Goal: Contribute content: Add original content to the website for others to see

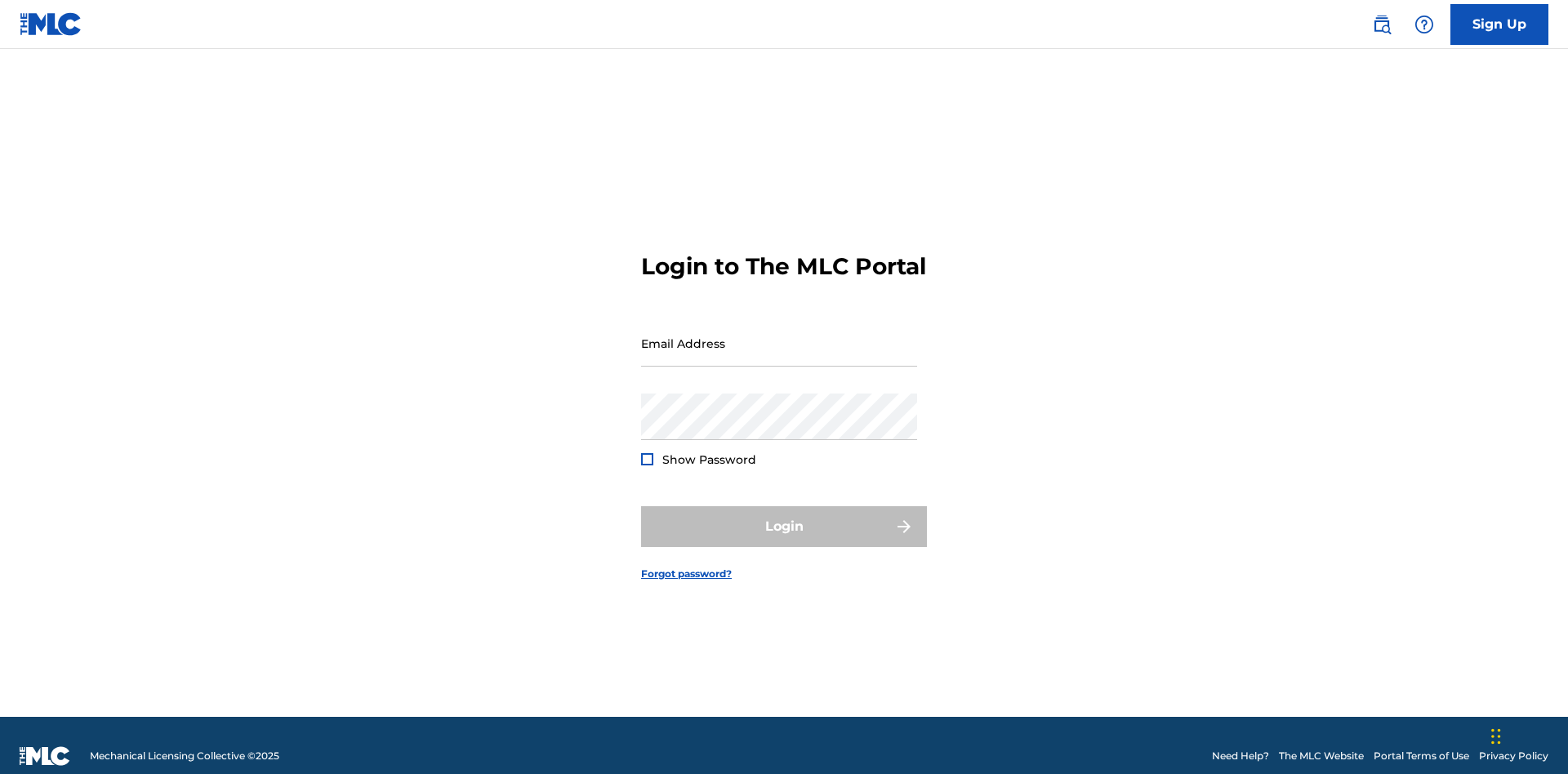
scroll to position [21, 0]
click at [779, 336] on input "Email Address" at bounding box center [779, 343] width 276 height 47
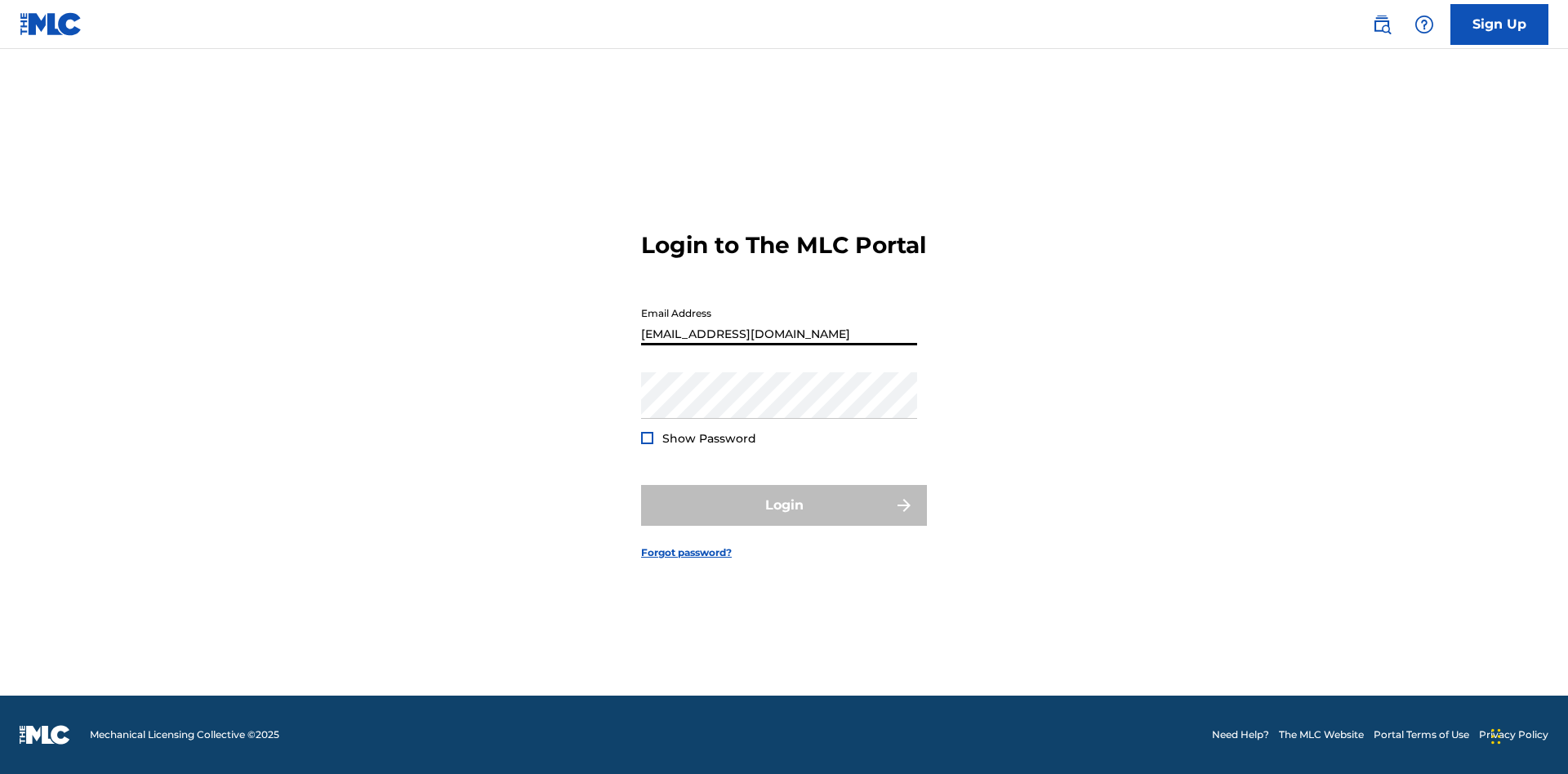
type input "[EMAIL_ADDRESS][DOMAIN_NAME]"
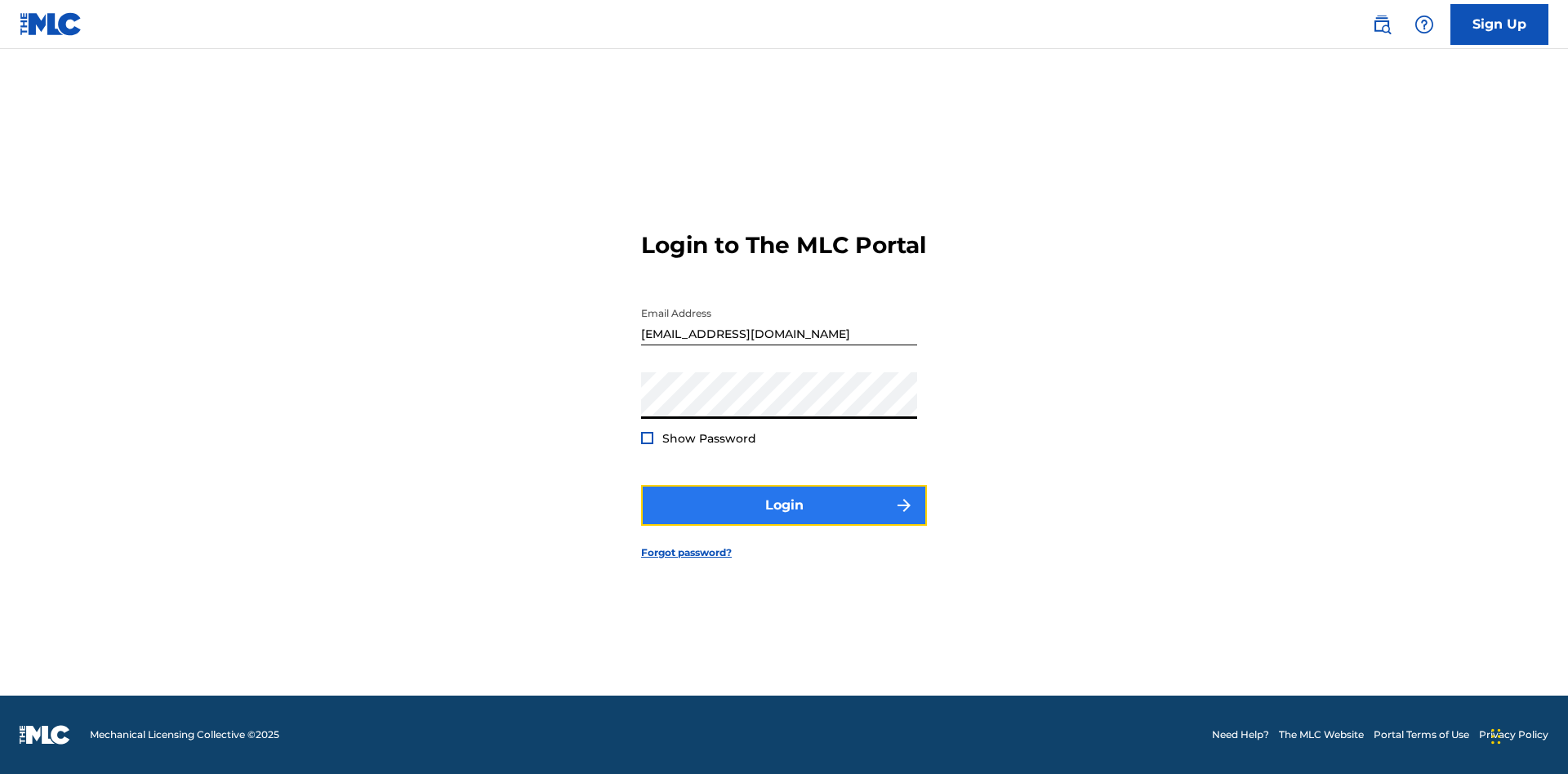
click at [784, 519] on button "Login" at bounding box center [784, 505] width 286 height 41
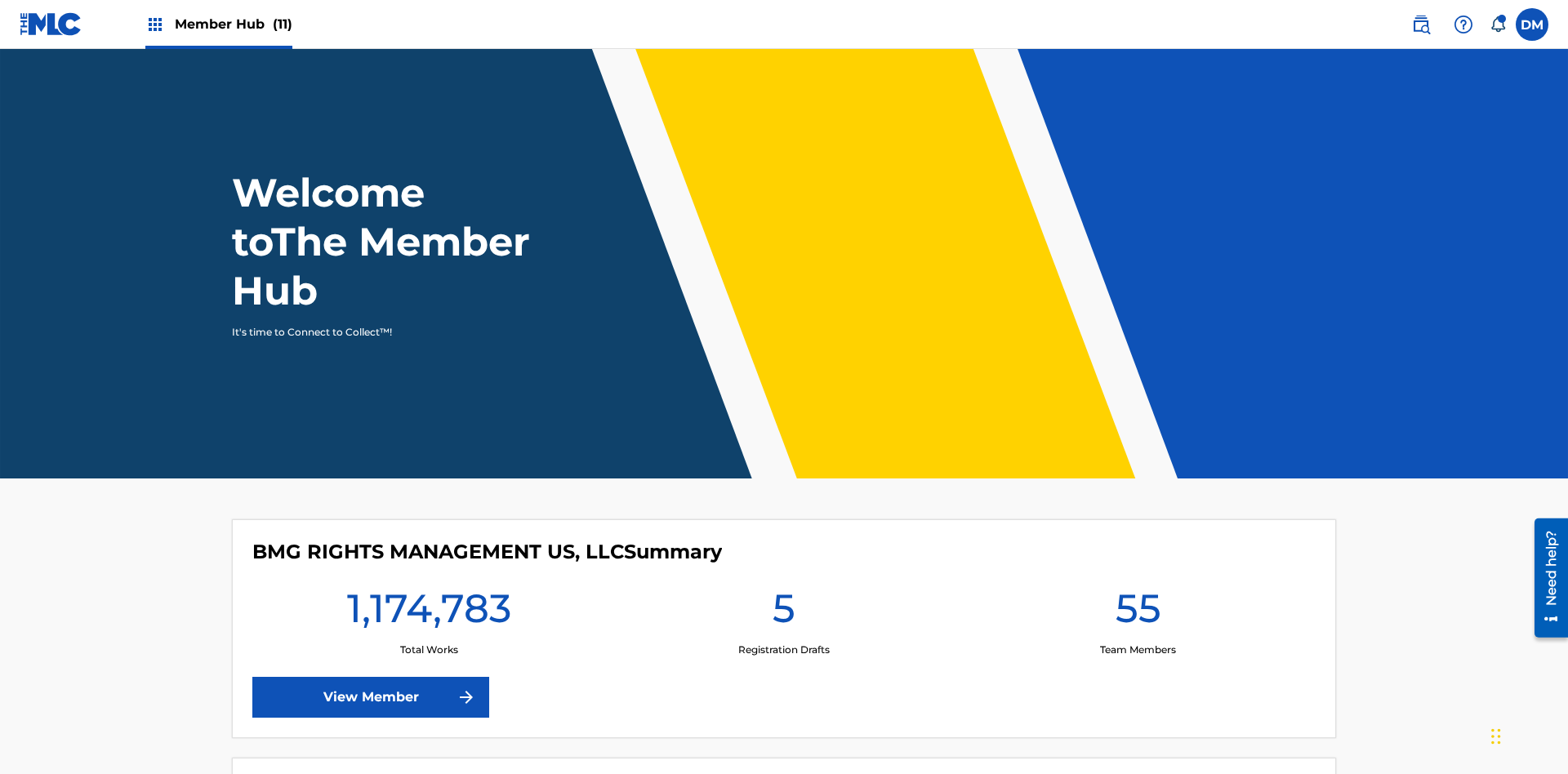
click at [233, 23] on span "Member Hub (11)" at bounding box center [233, 24] width 118 height 19
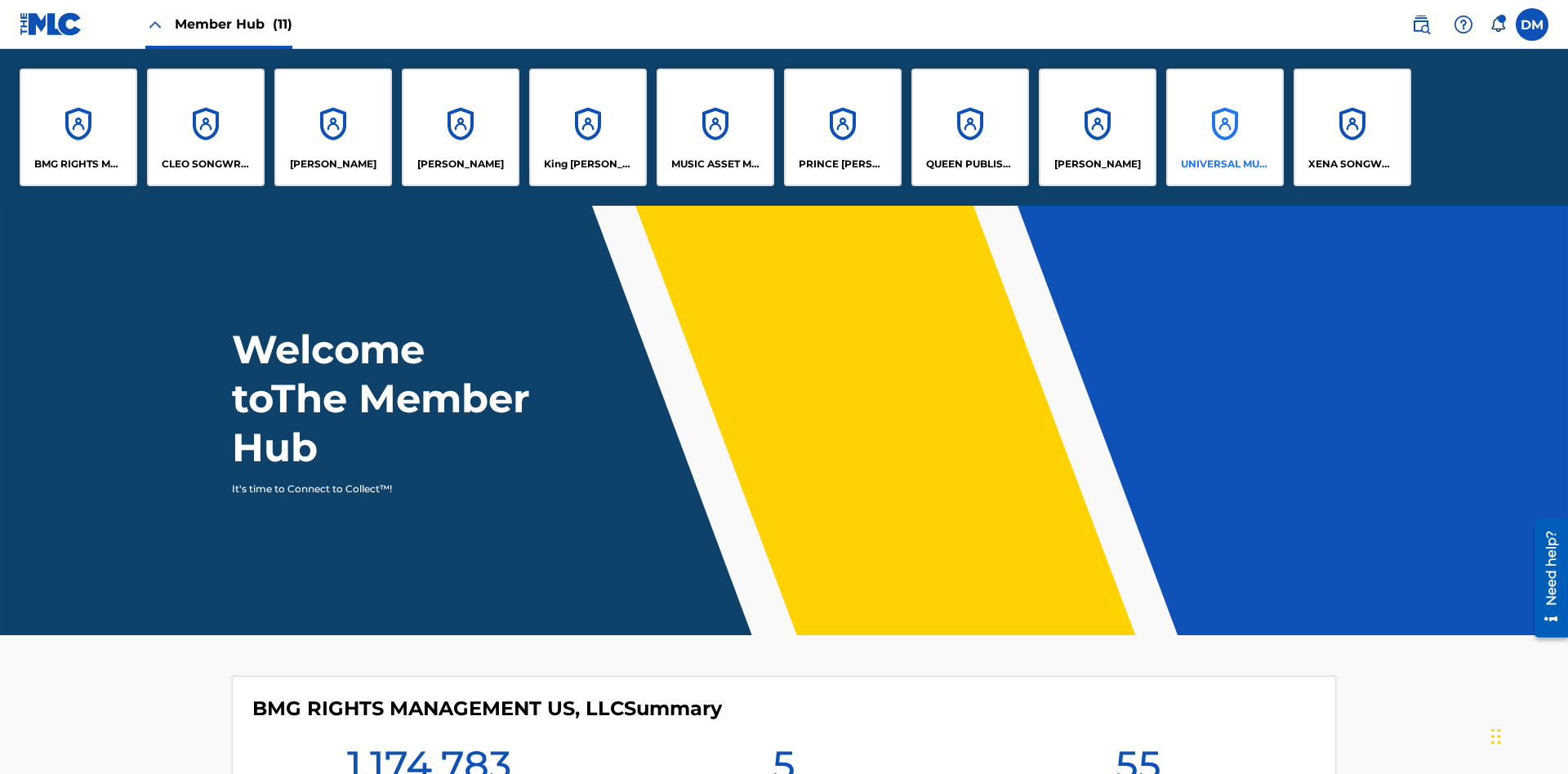
click at [1225, 164] on p "UNIVERSAL MUSIC PUB GROUP" at bounding box center [1225, 164] width 89 height 15
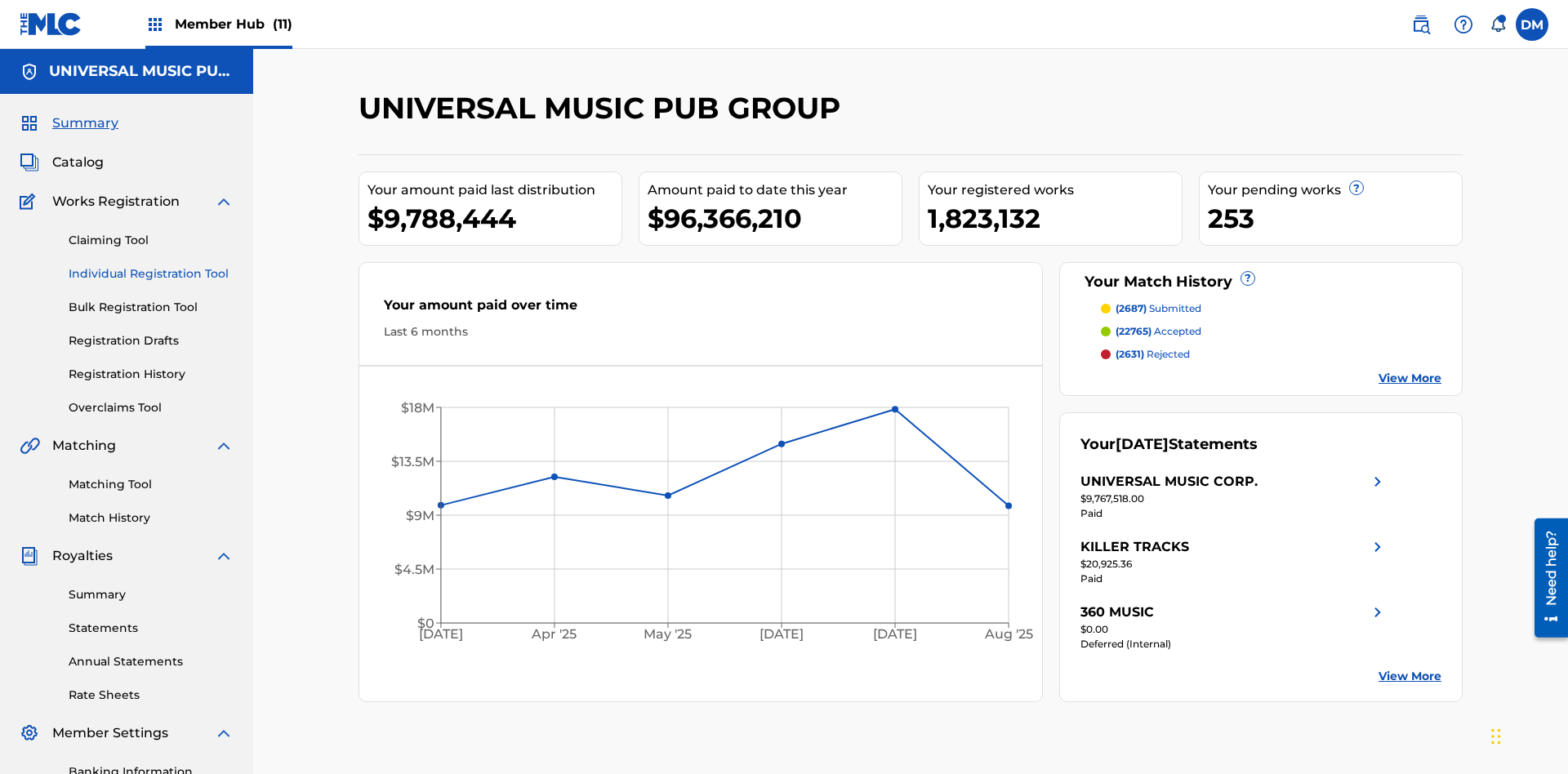
click at [151, 265] on link "Individual Registration Tool" at bounding box center [151, 273] width 165 height 17
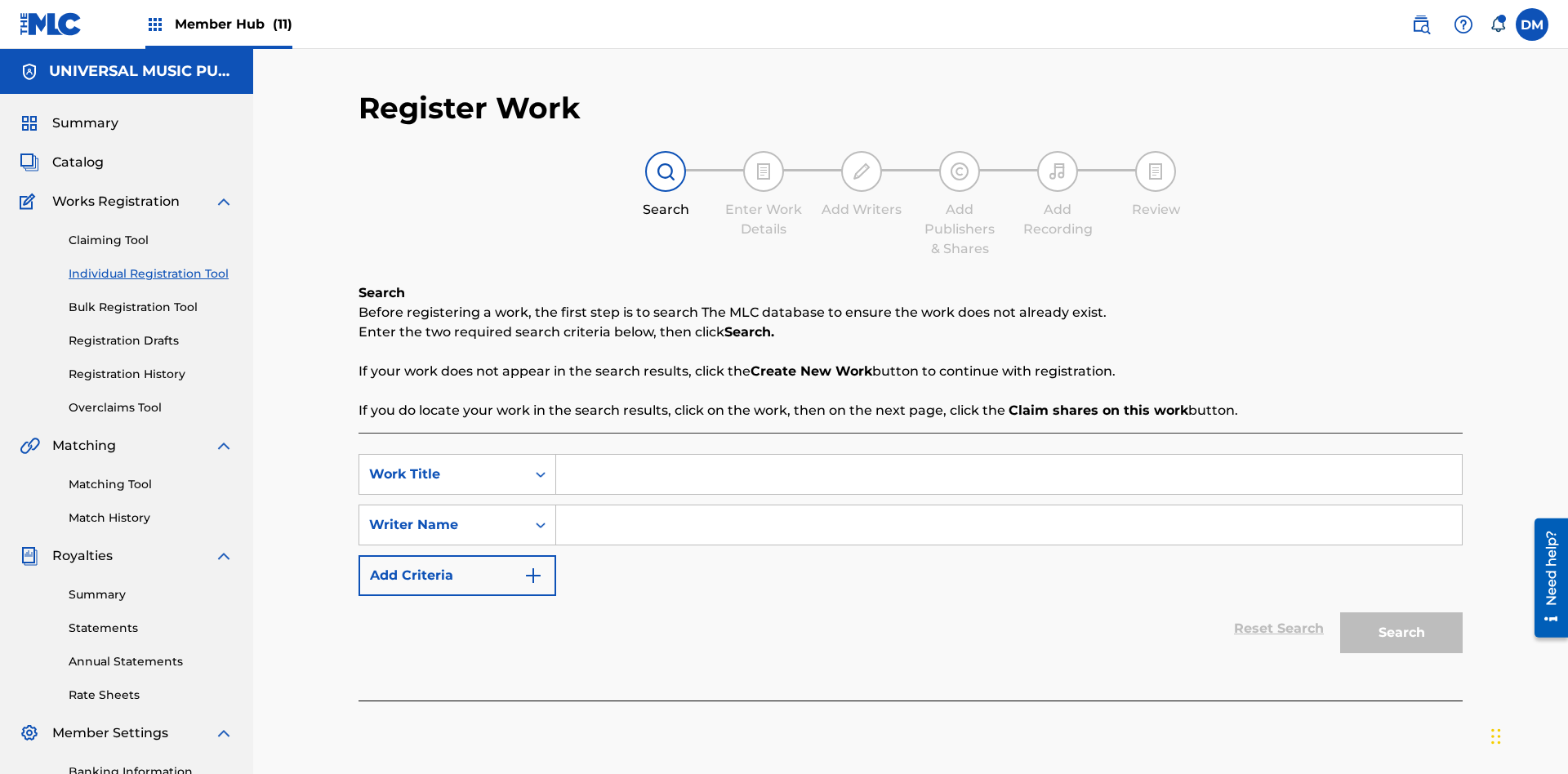
click at [1009, 455] on input "Search Form" at bounding box center [1009, 474] width 906 height 39
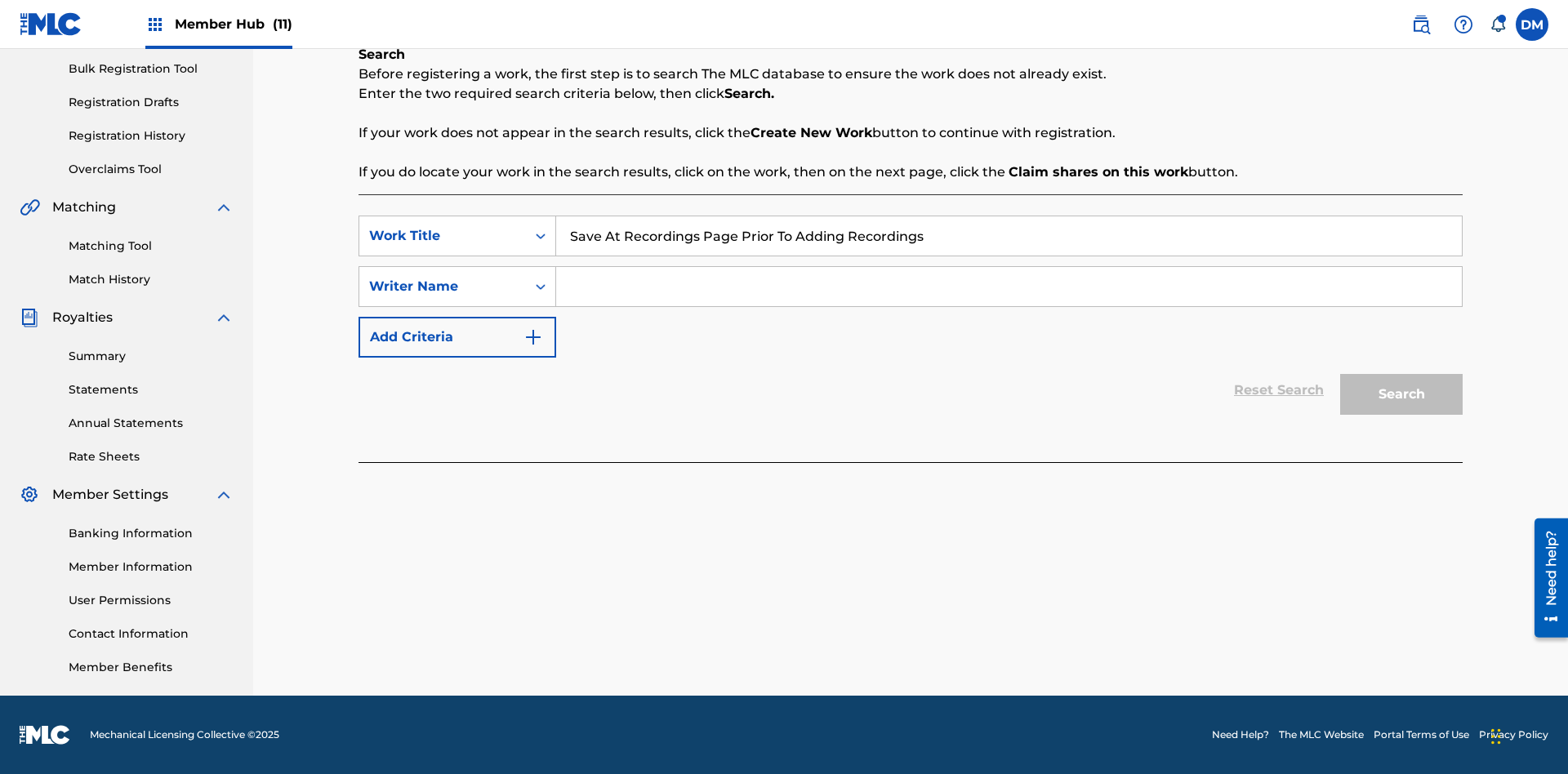
type input "Save At Recordings Page Prior To Adding Recordings"
click at [1009, 287] on input "Search Form" at bounding box center [1009, 286] width 906 height 39
type input "QWERTYUIOP"
click at [1401, 394] on button "Search" at bounding box center [1401, 394] width 123 height 41
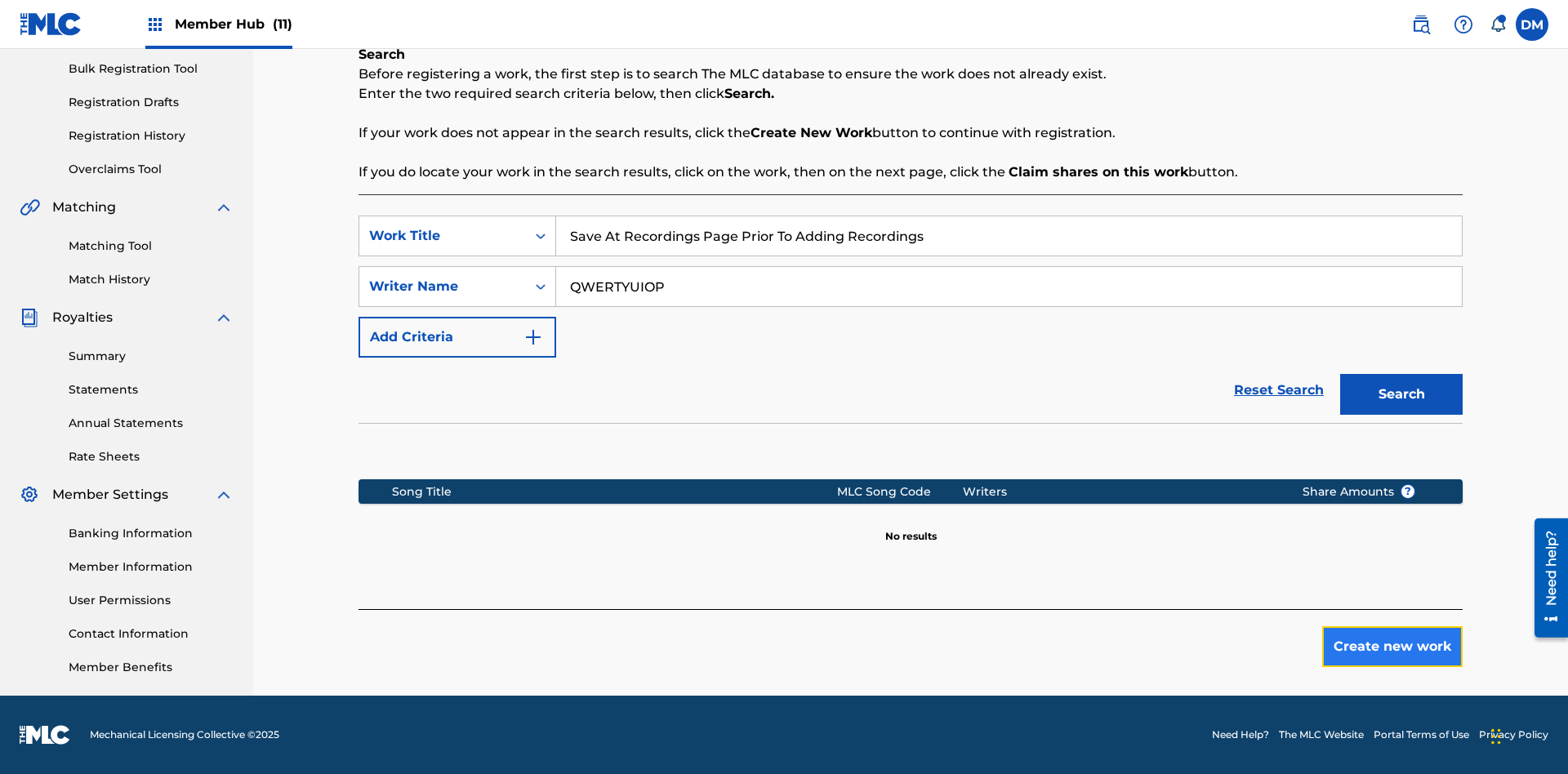
click at [1393, 647] on button "Create new work" at bounding box center [1392, 647] width 141 height 41
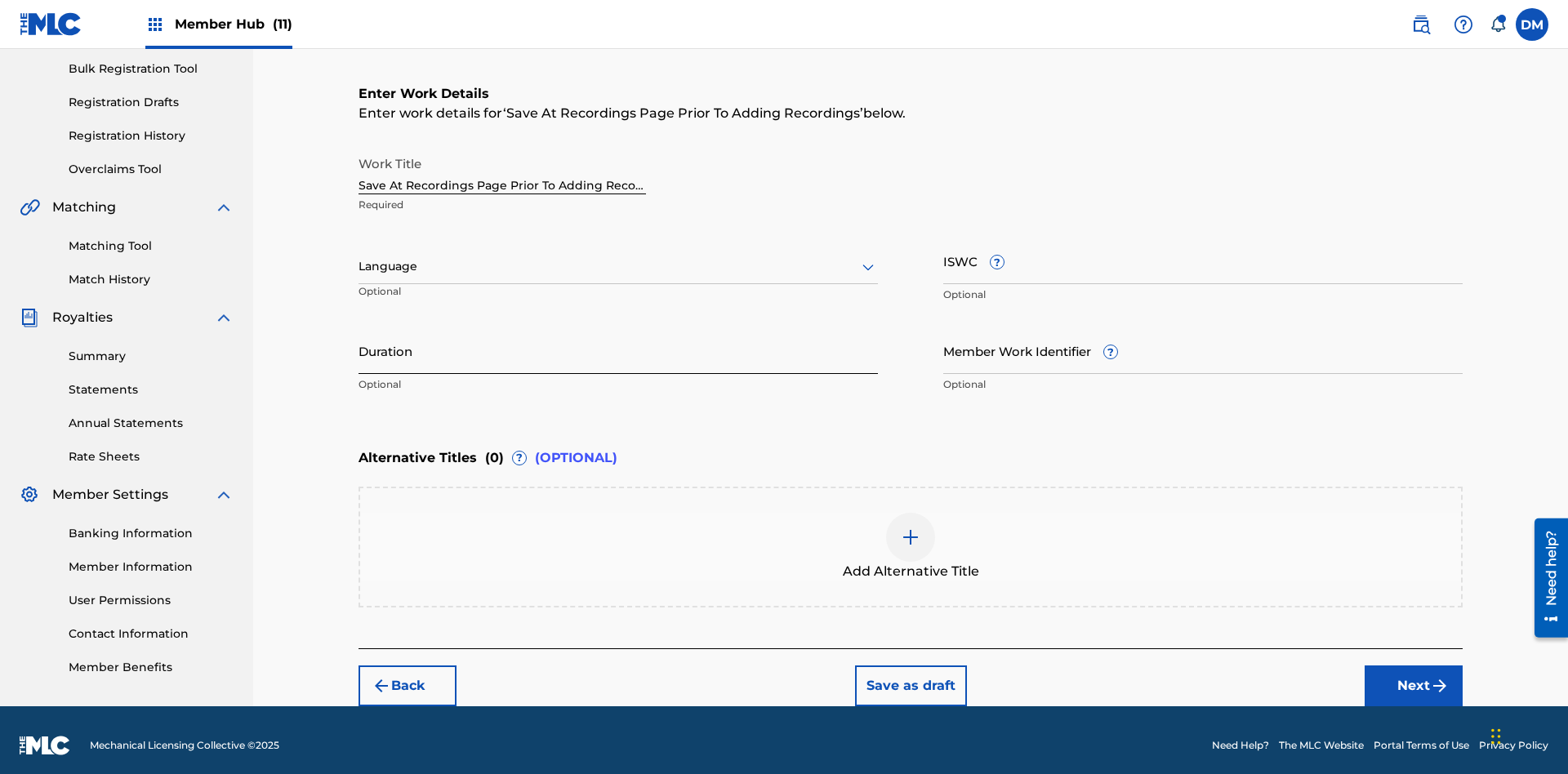
click at [619, 340] on input "Duration" at bounding box center [618, 351] width 519 height 47
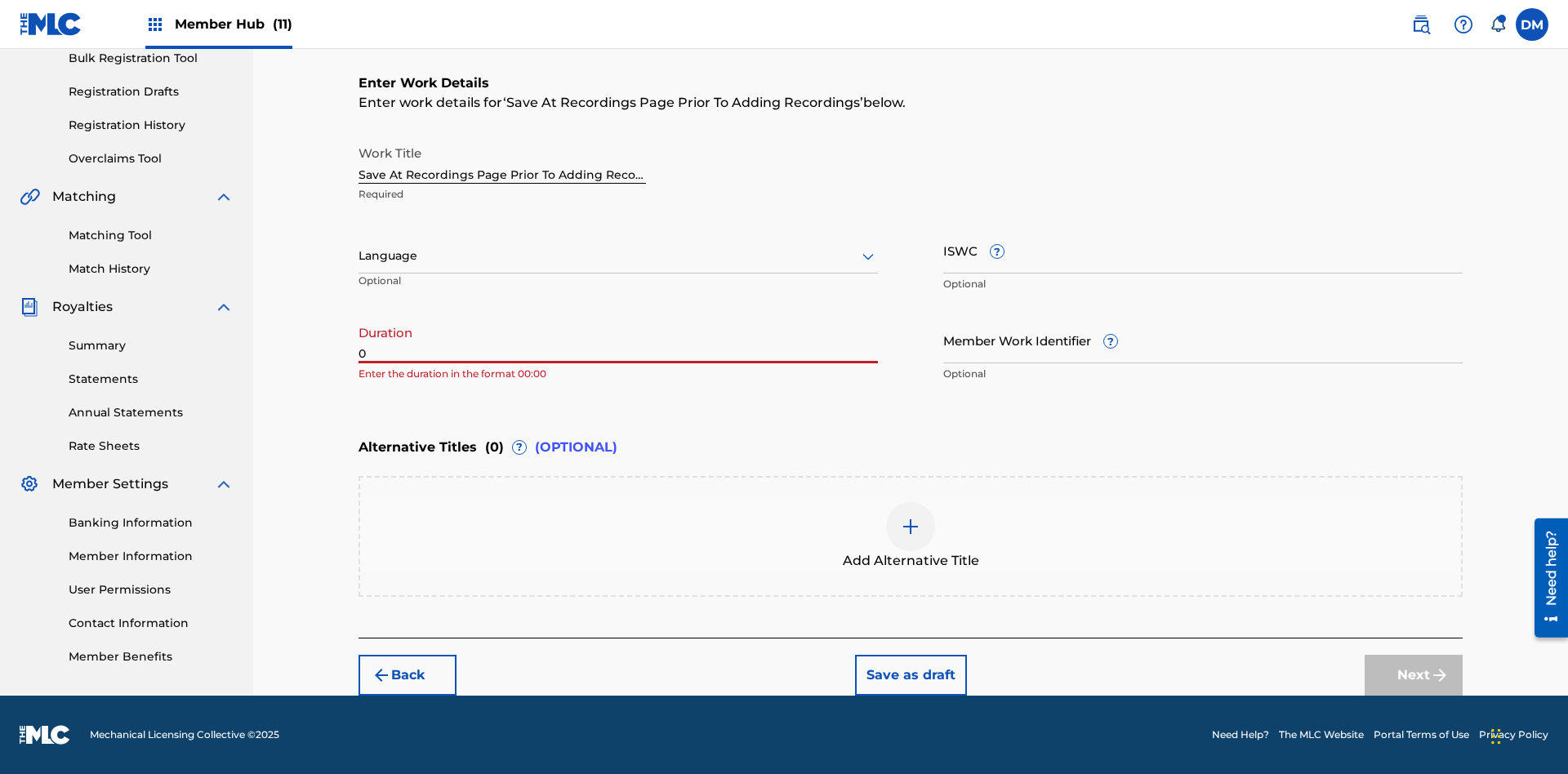
click at [619, 340] on input "0" at bounding box center [618, 340] width 519 height 47
type input "00:00"
click at [869, 257] on icon at bounding box center [869, 257] width 20 height 20
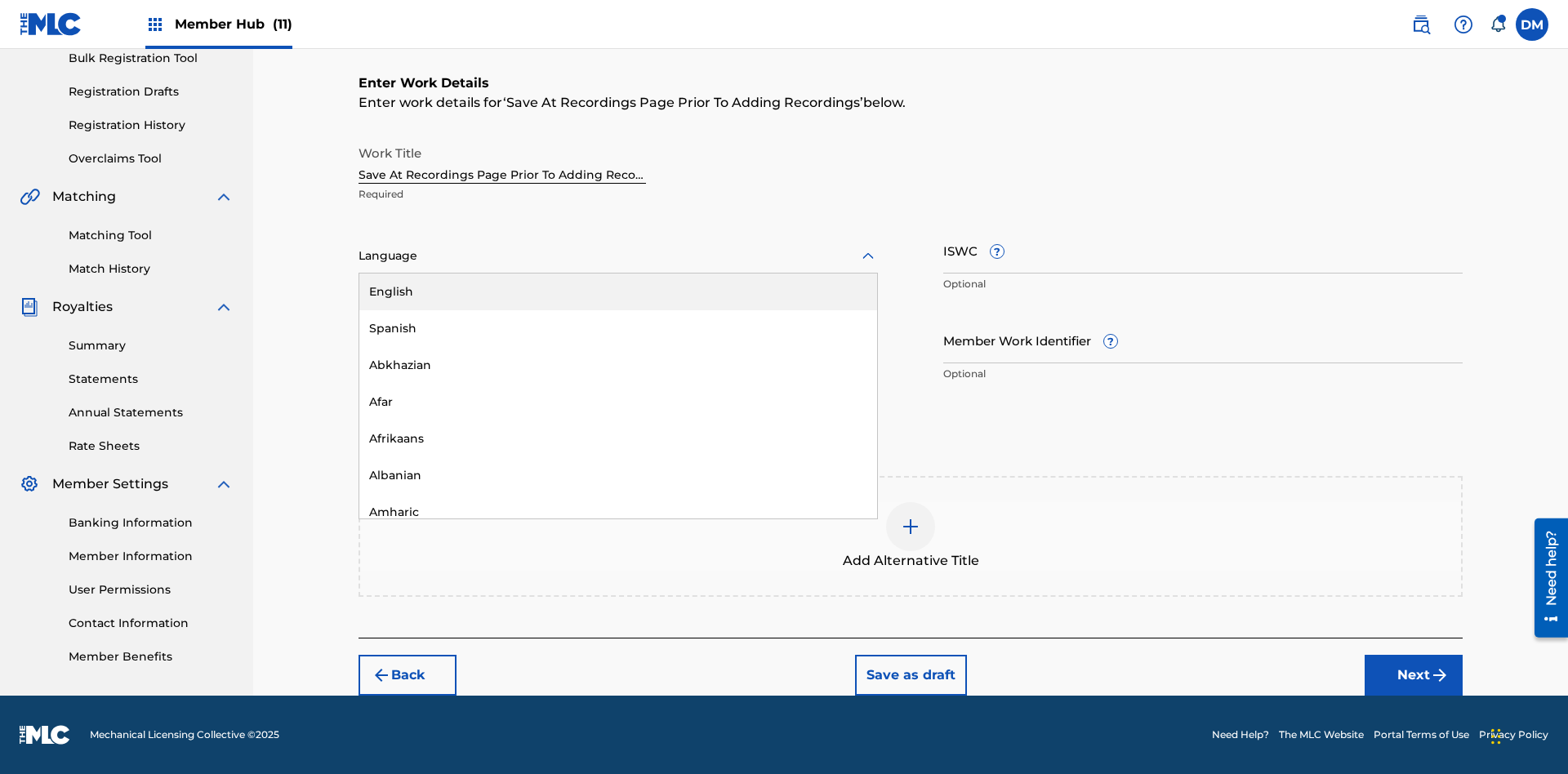
click at [619, 402] on div "Afar" at bounding box center [618, 402] width 518 height 37
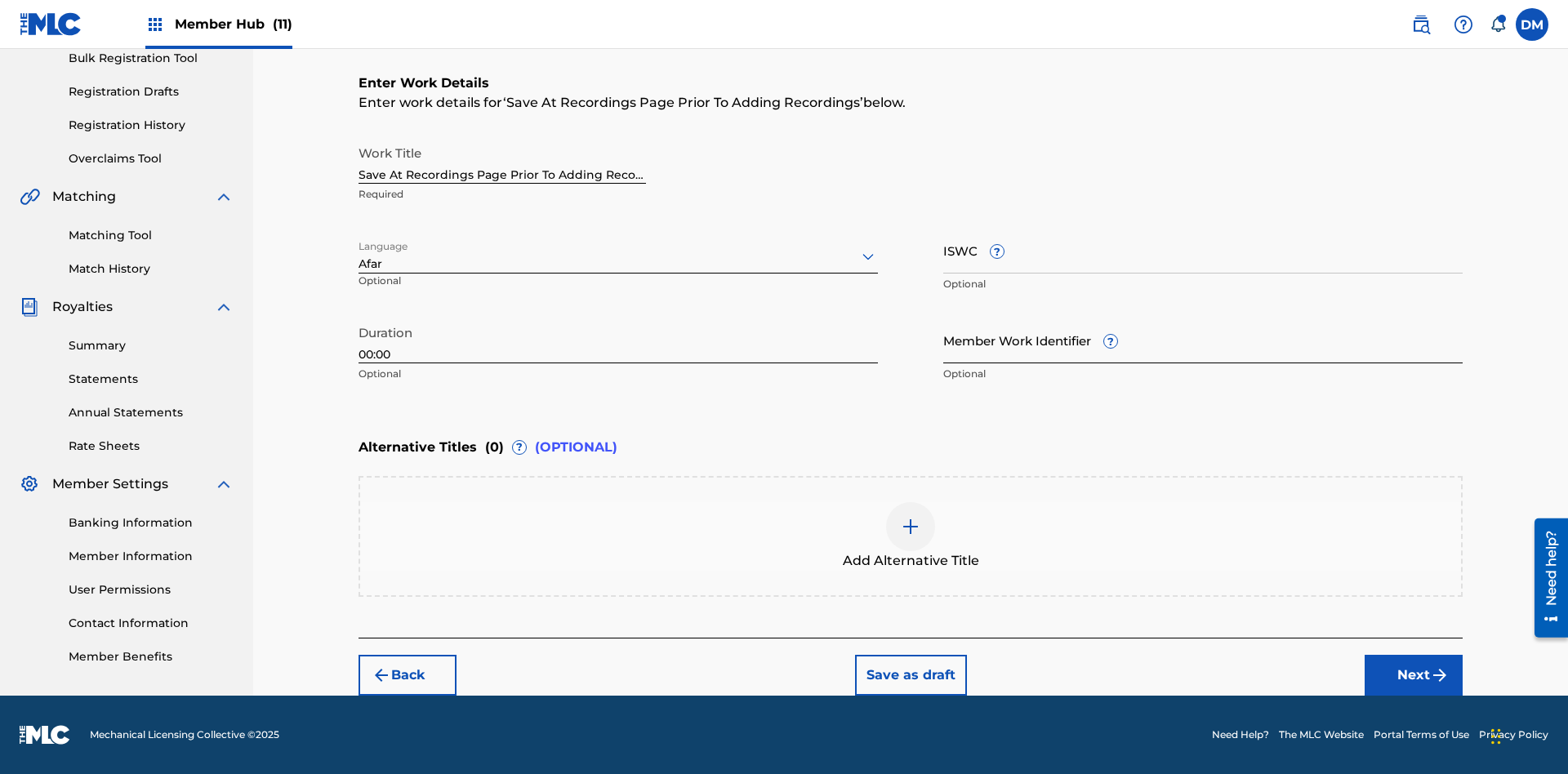
click at [1203, 340] on input "Member Work Identifier ?" at bounding box center [1203, 340] width 519 height 47
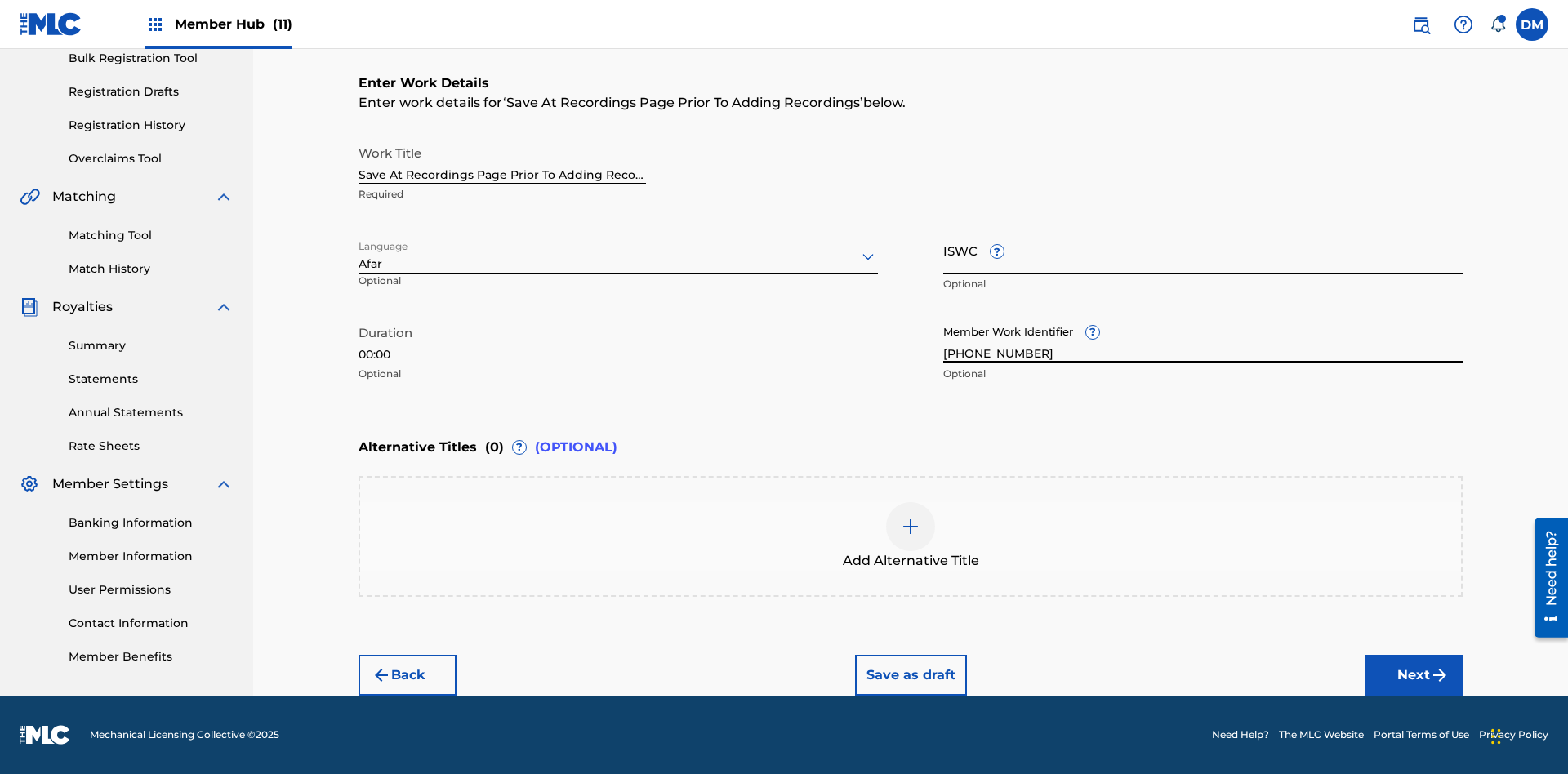
type input "2025.09.22.15"
click at [1203, 250] on input "ISWC ?" at bounding box center [1203, 250] width 519 height 47
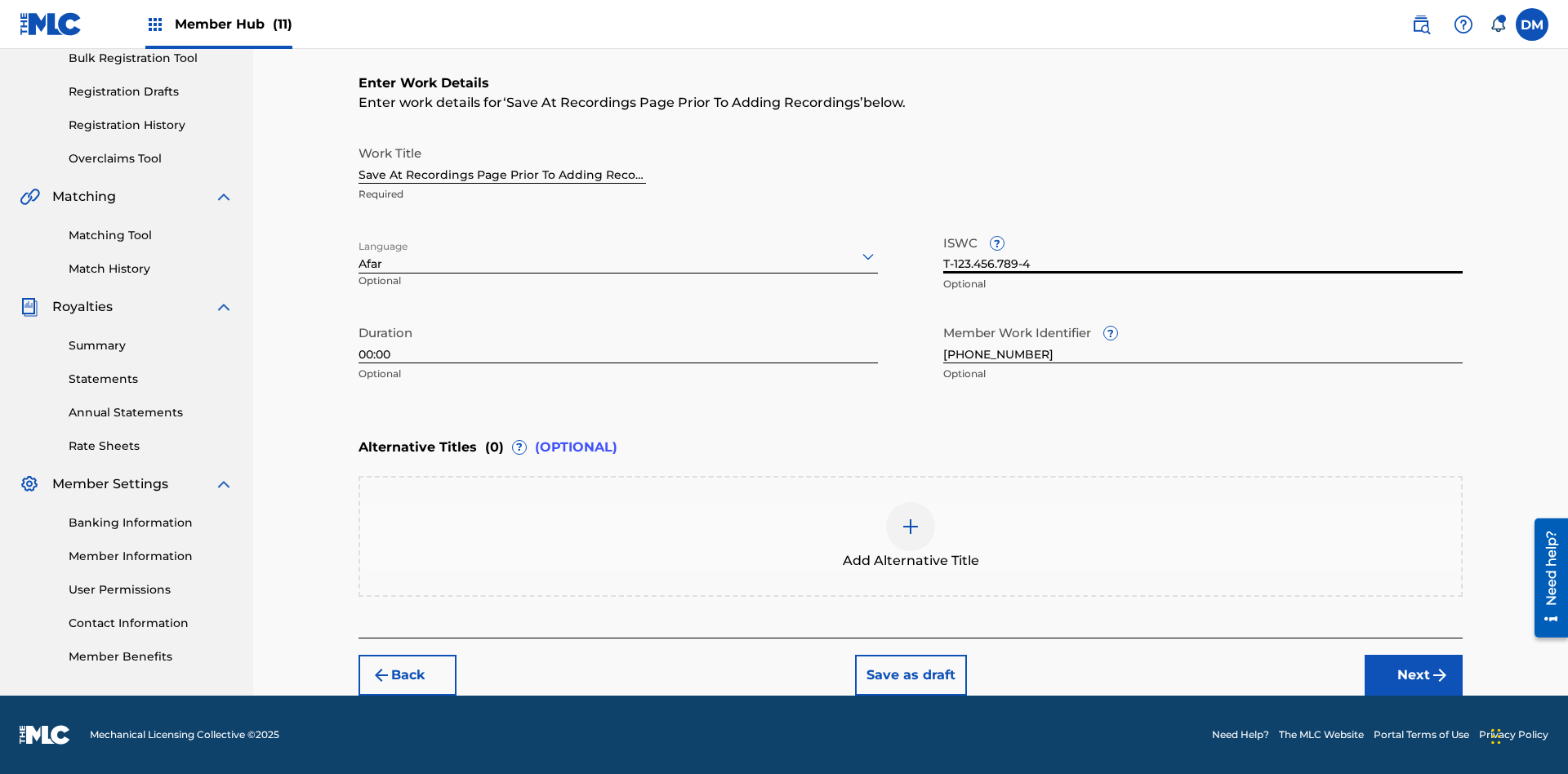
type input "T-123.456.789-4"
click at [911, 536] on img at bounding box center [911, 527] width 20 height 20
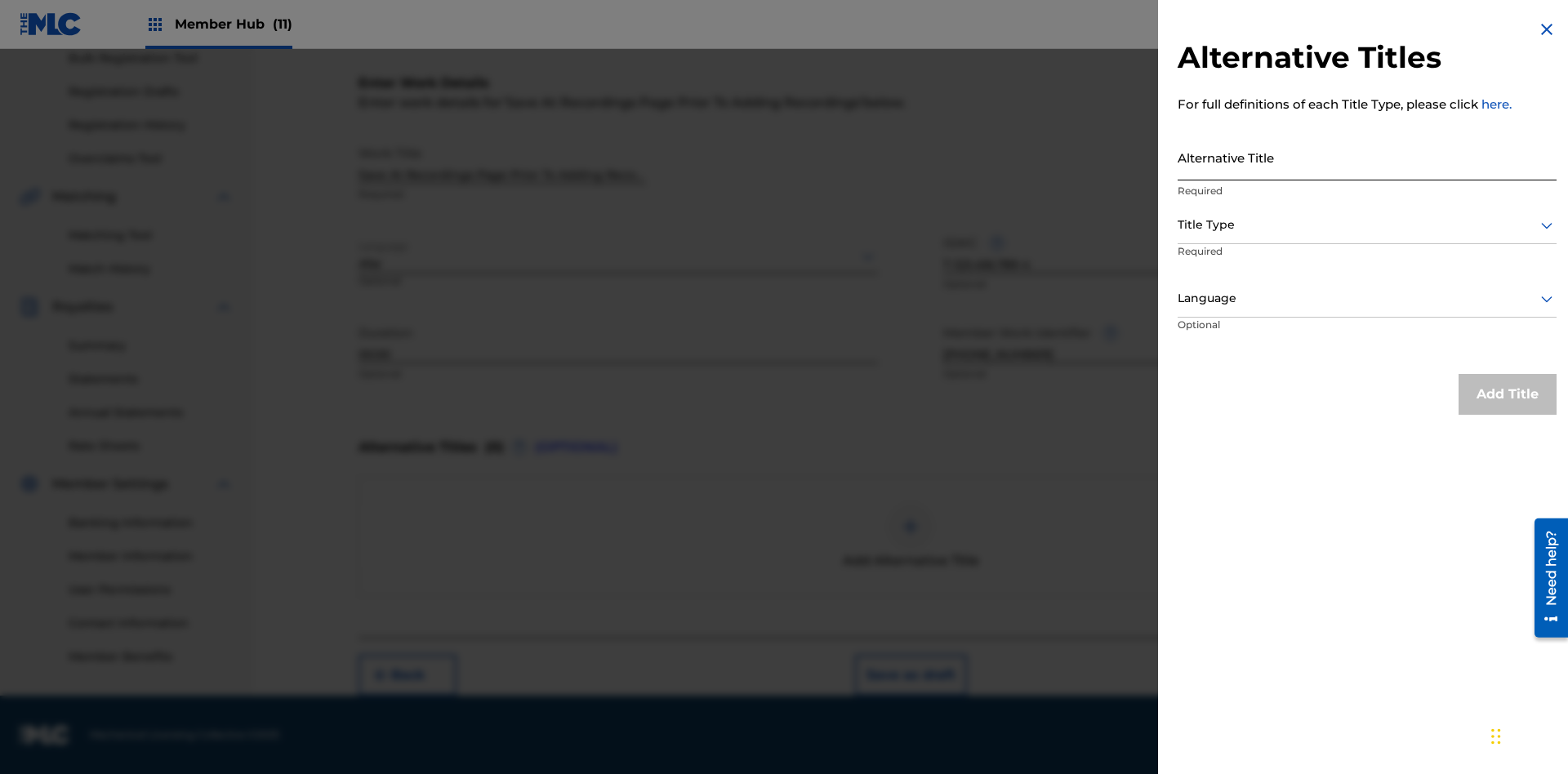
click at [1367, 157] on input "Alternative Title" at bounding box center [1367, 157] width 379 height 47
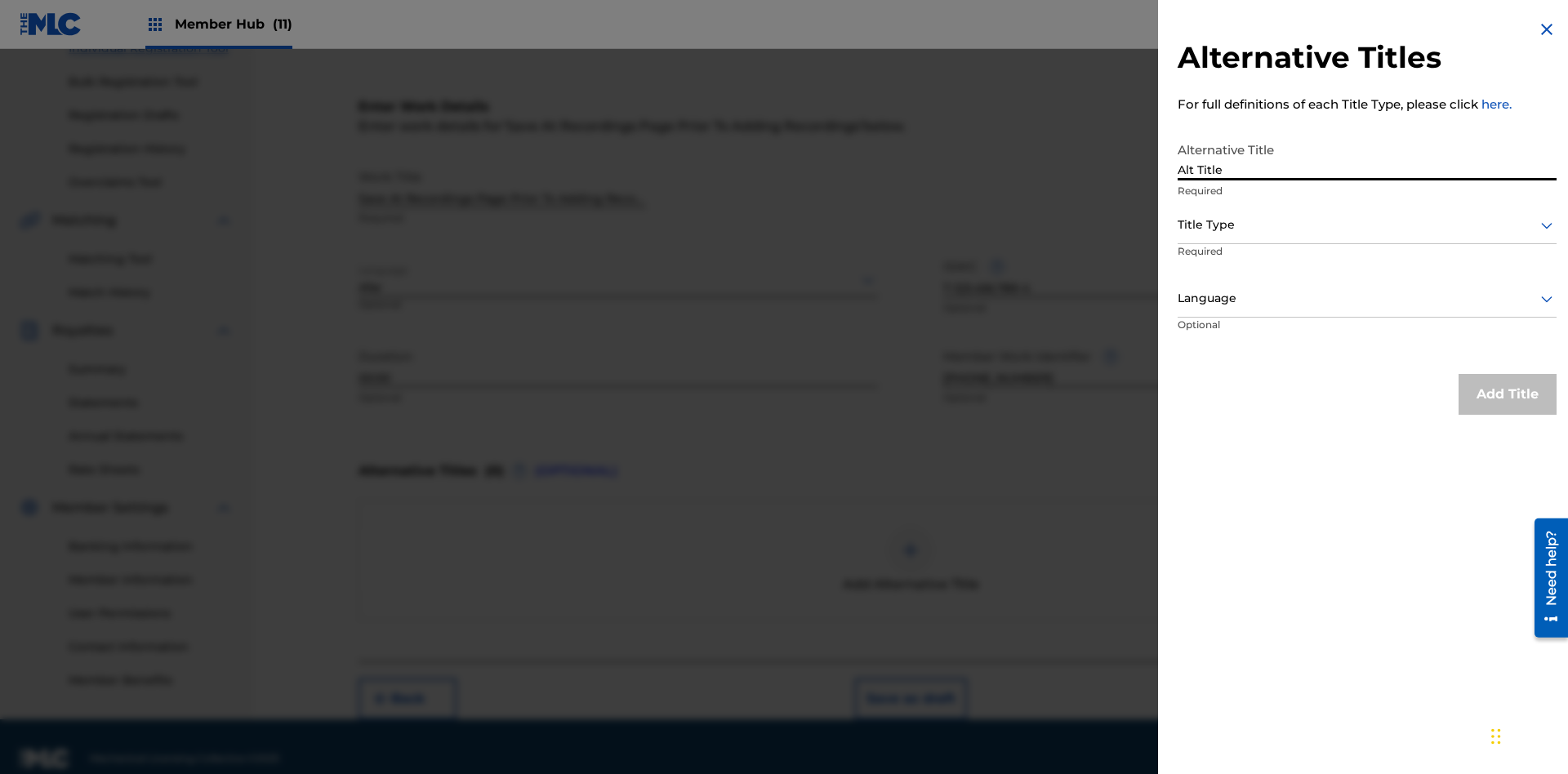
type input "Alt Title"
click at [1367, 224] on div at bounding box center [1367, 225] width 379 height 20
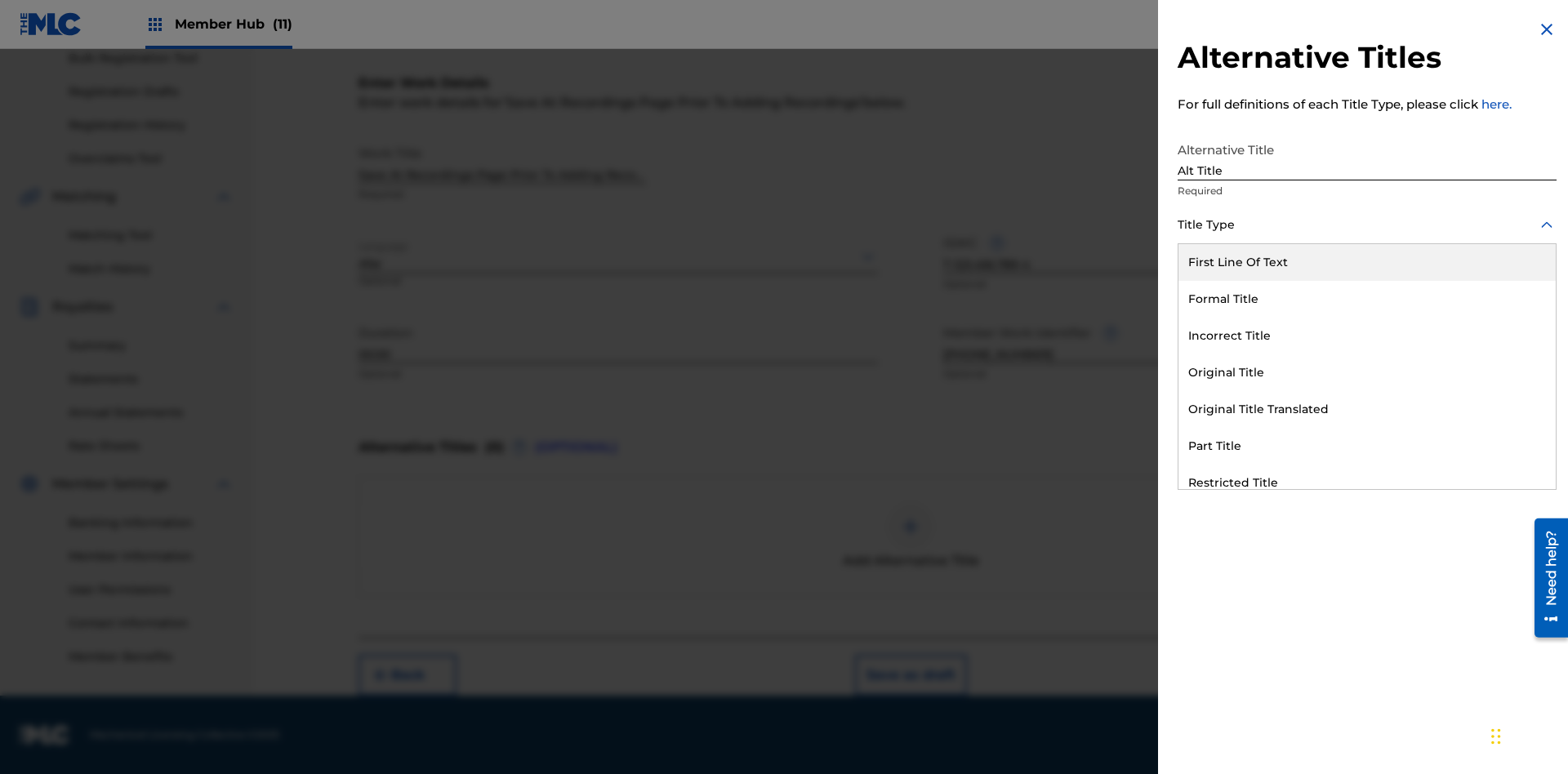
click at [1367, 372] on div "Original Title" at bounding box center [1367, 372] width 378 height 37
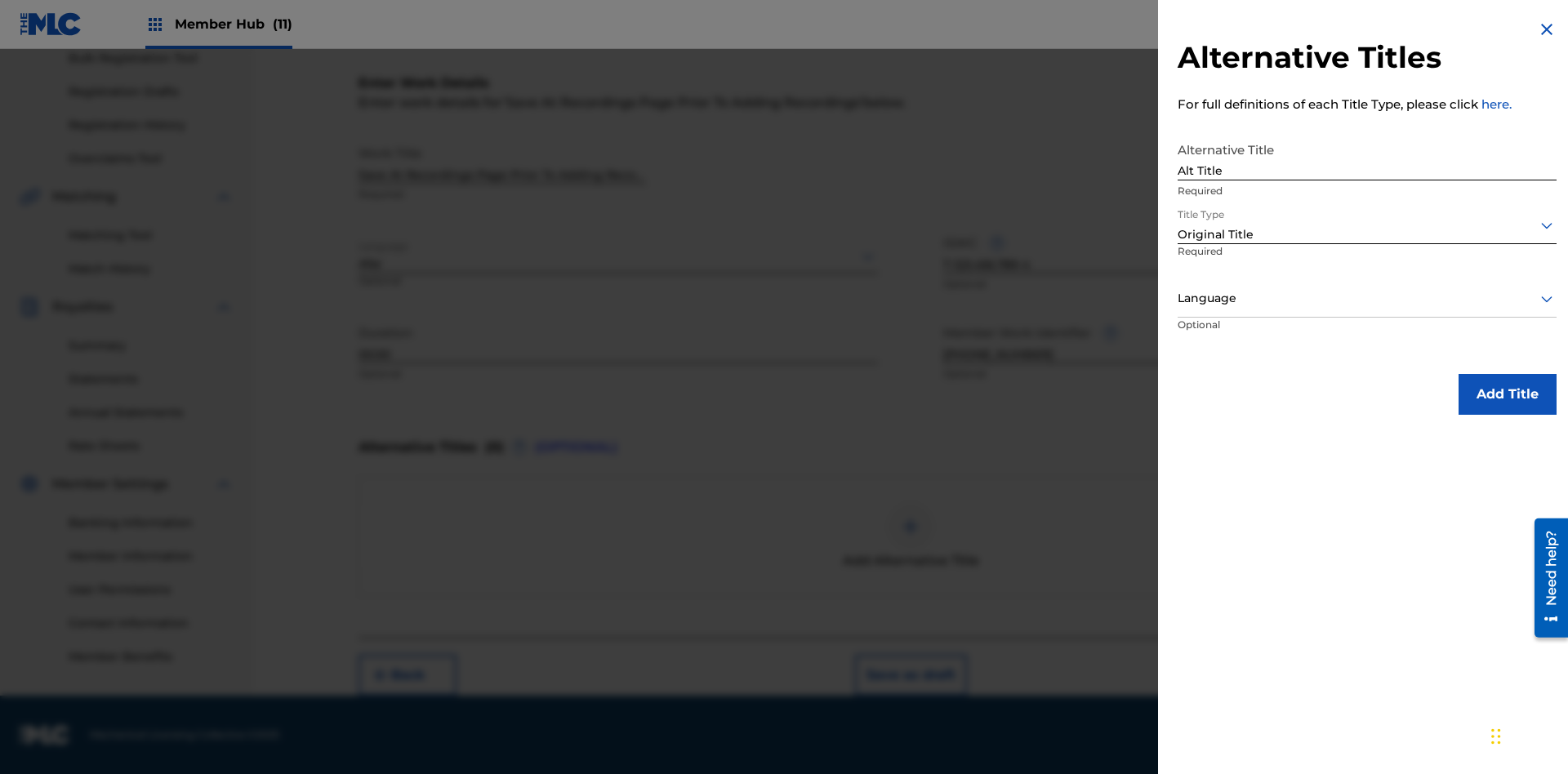
click at [1367, 298] on div at bounding box center [1367, 298] width 379 height 20
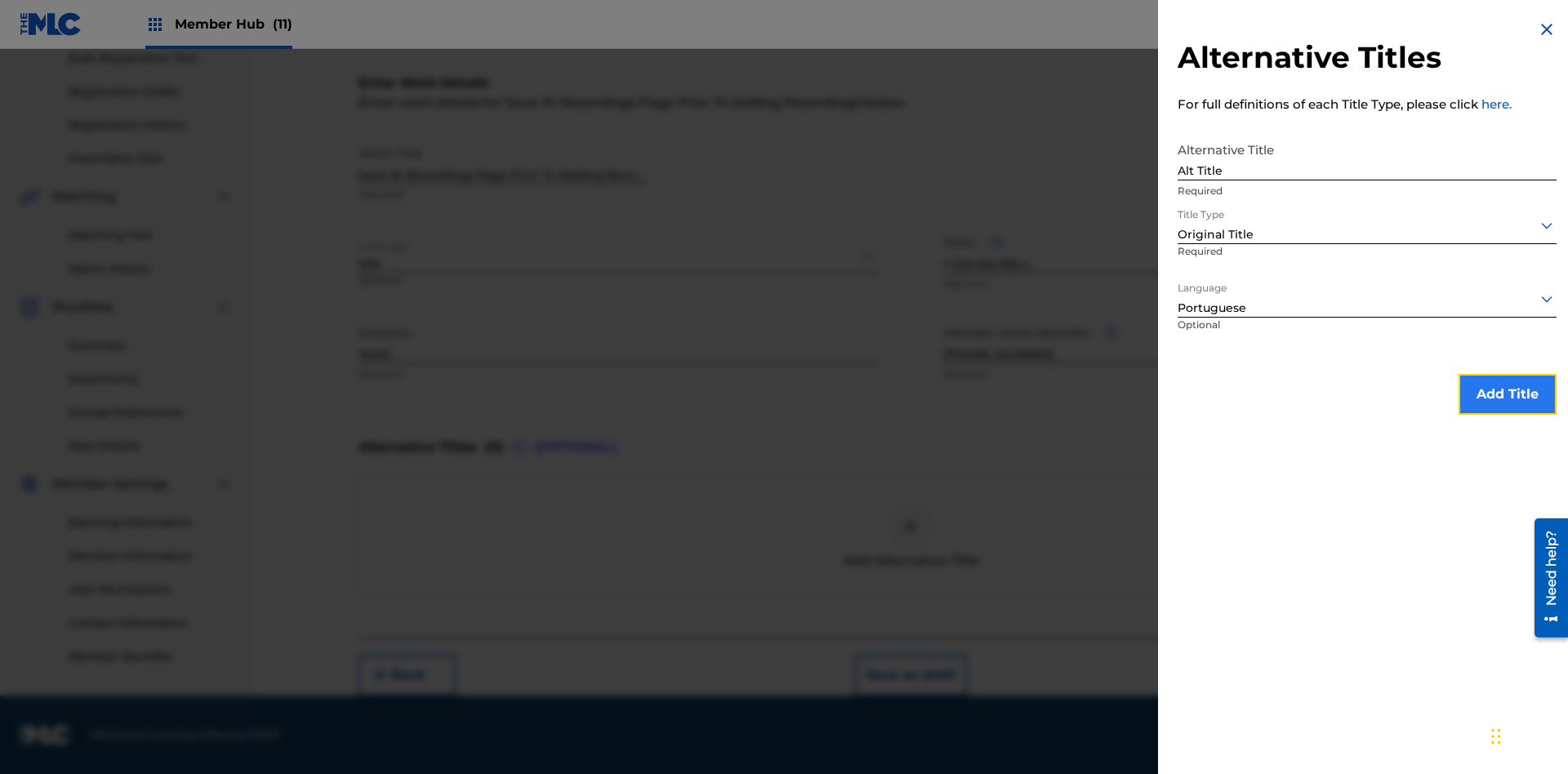
click at [1508, 393] on button "Add Title" at bounding box center [1508, 394] width 98 height 41
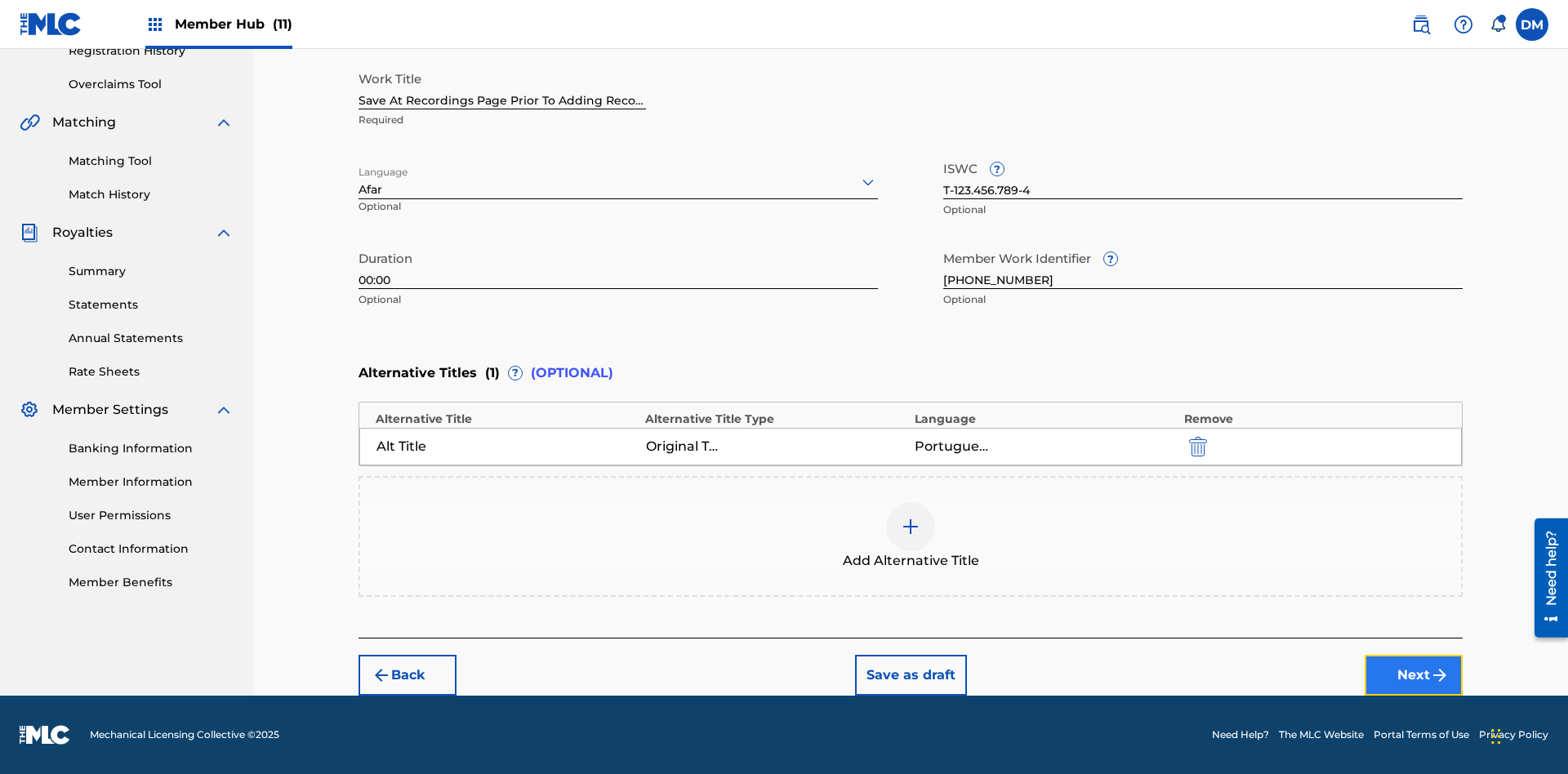
click at [1414, 675] on button "Next" at bounding box center [1414, 675] width 98 height 41
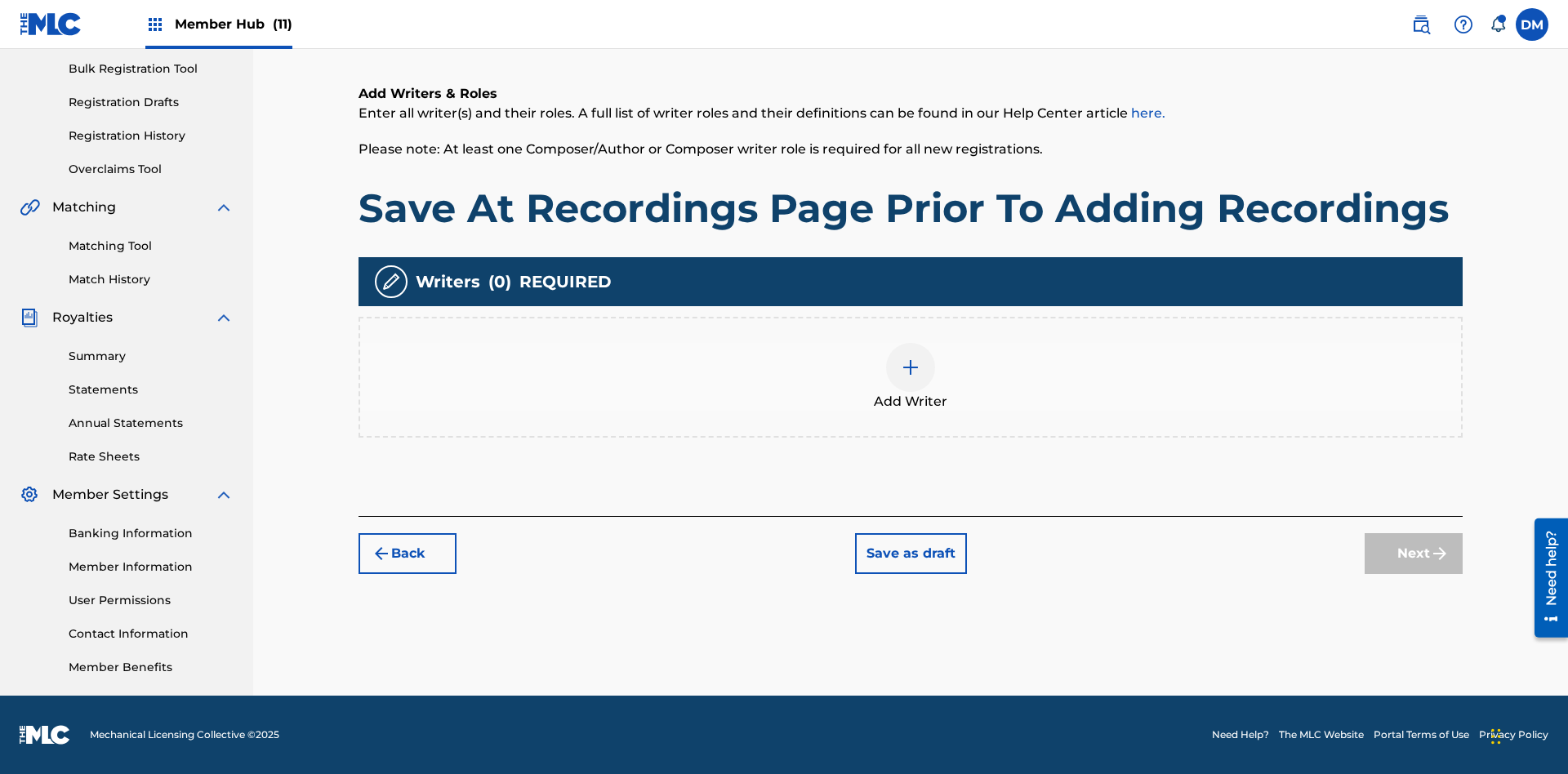
click at [911, 377] on img at bounding box center [911, 367] width 20 height 20
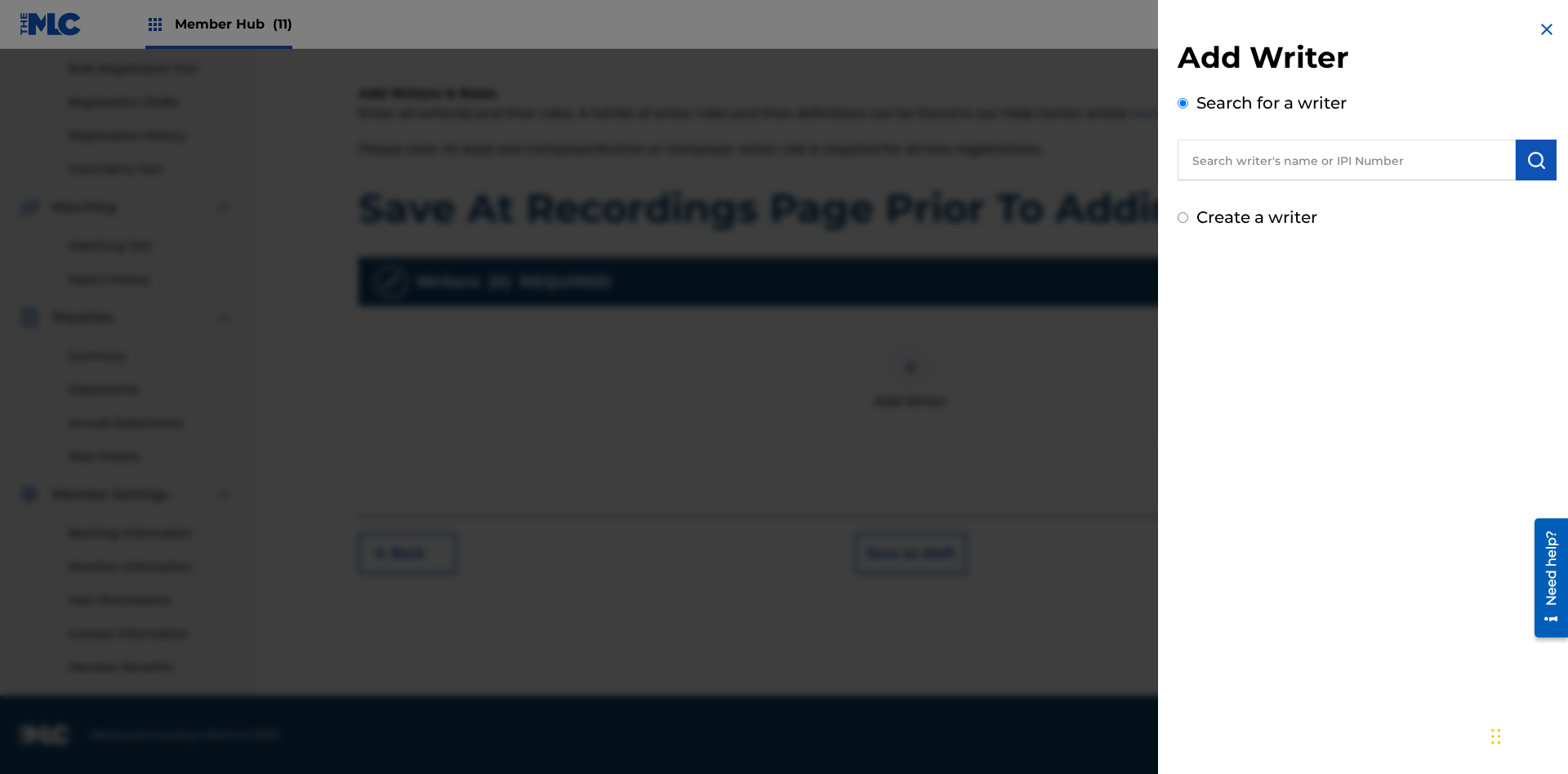
click at [1347, 160] on input "text" at bounding box center [1347, 160] width 338 height 41
type input "MARK STEVEN BERKOWITZ"
click at [1536, 160] on img "submit" at bounding box center [1536, 160] width 20 height 20
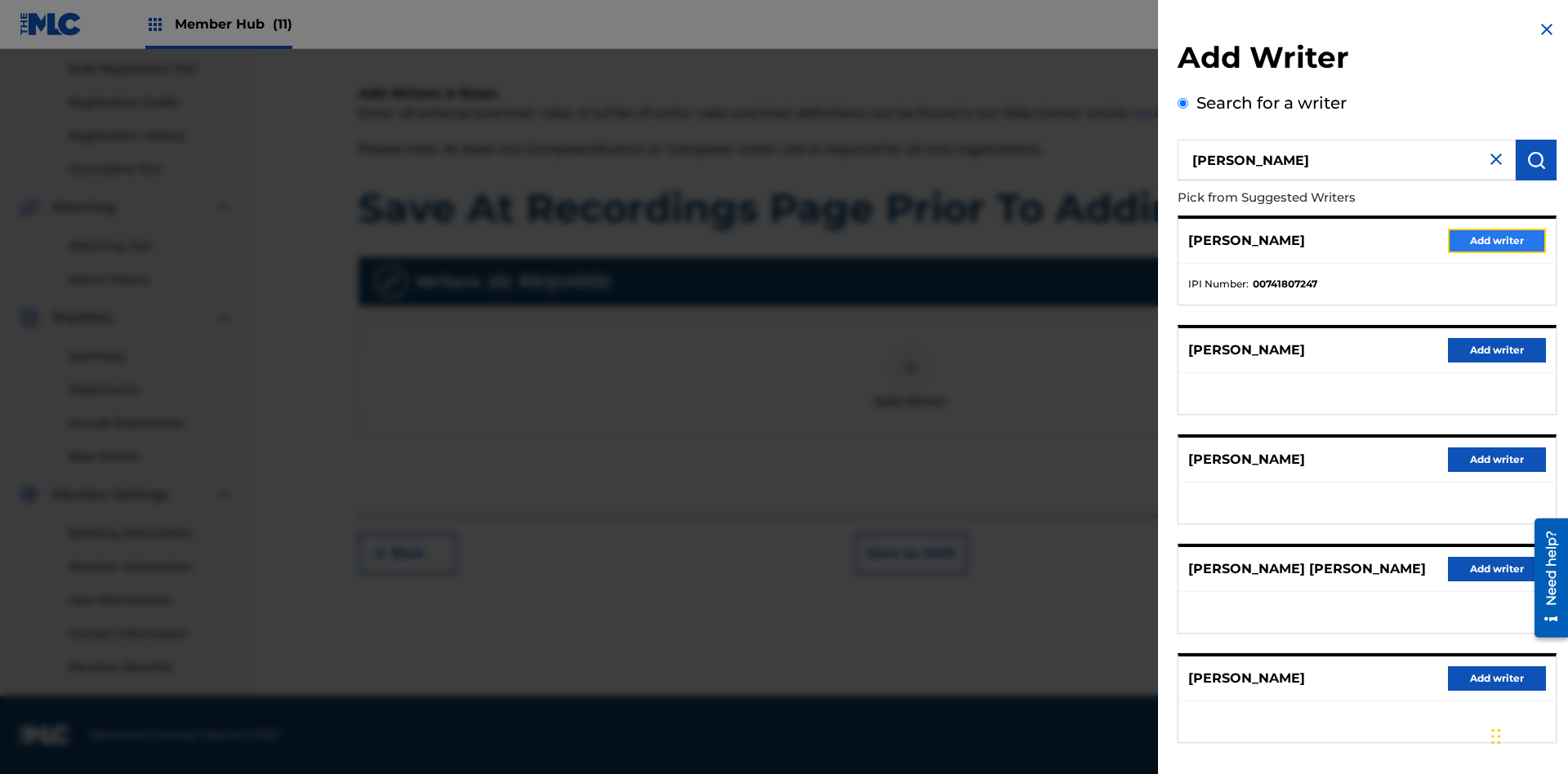
click at [1497, 240] on button "Add writer" at bounding box center [1497, 240] width 98 height 24
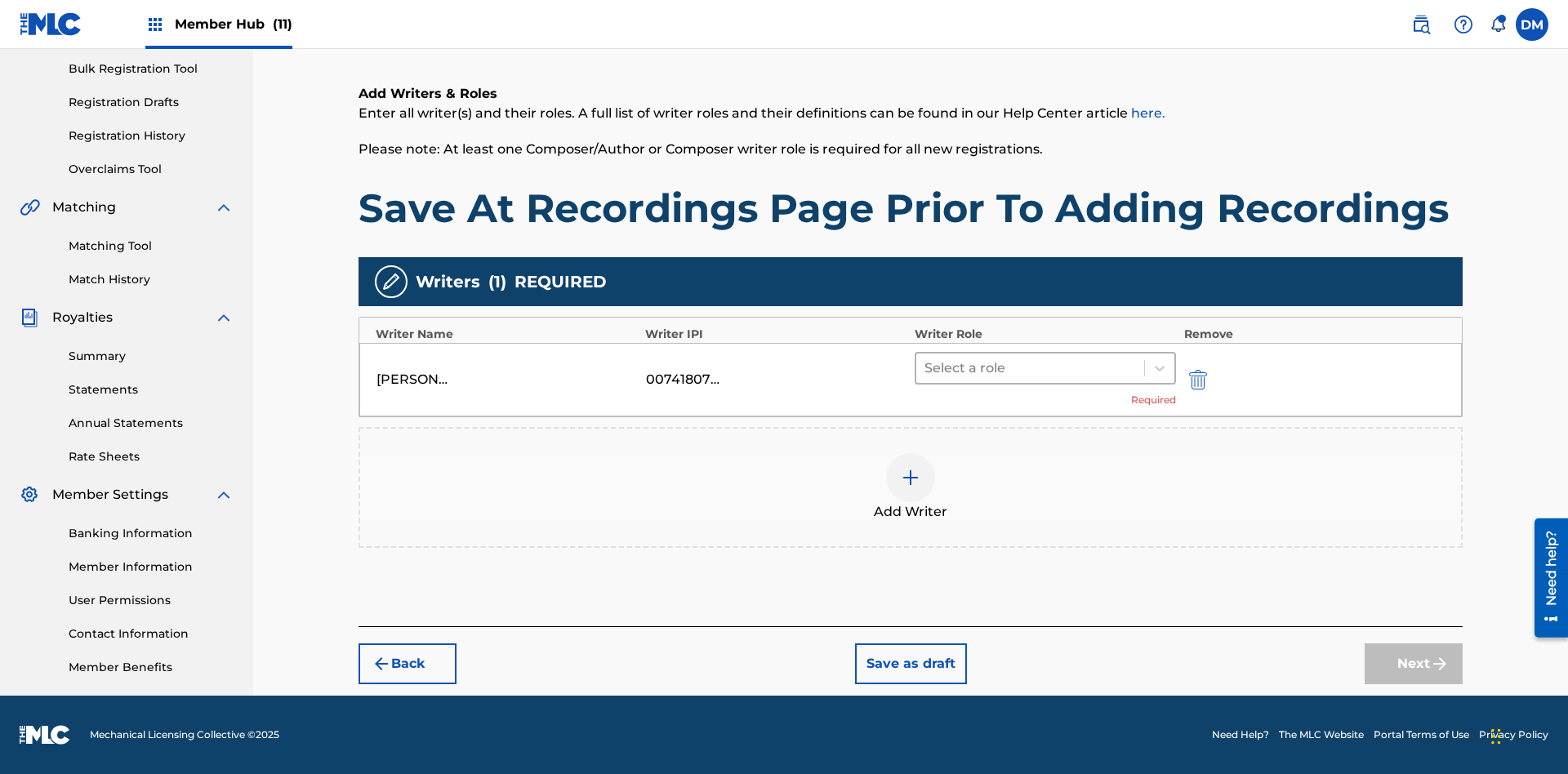
click at [926, 367] on input "text" at bounding box center [926, 368] width 3 height 20
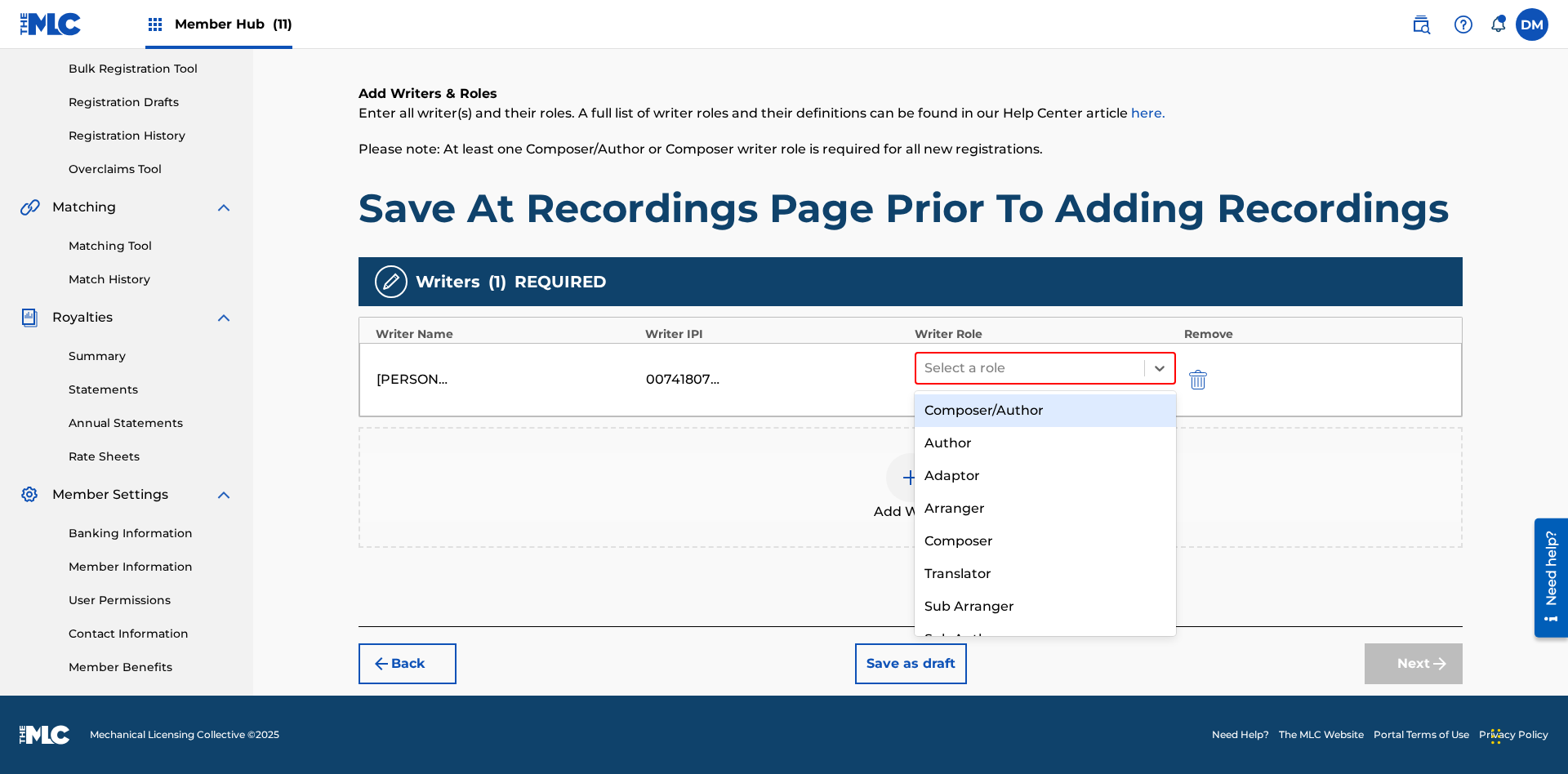
click at [1044, 541] on div "Composer" at bounding box center [1045, 541] width 262 height 32
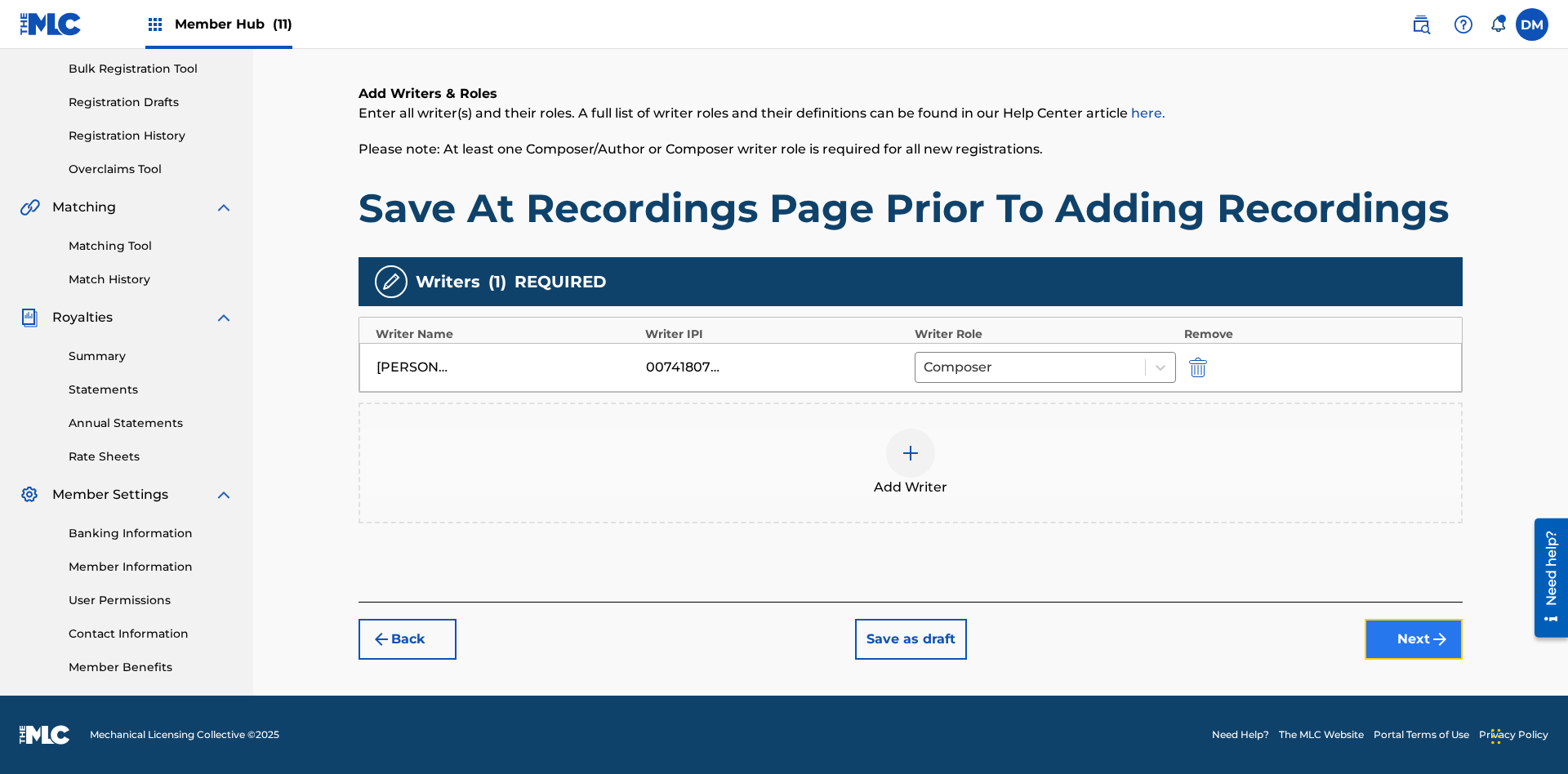
click at [1414, 639] on button "Next" at bounding box center [1414, 639] width 98 height 41
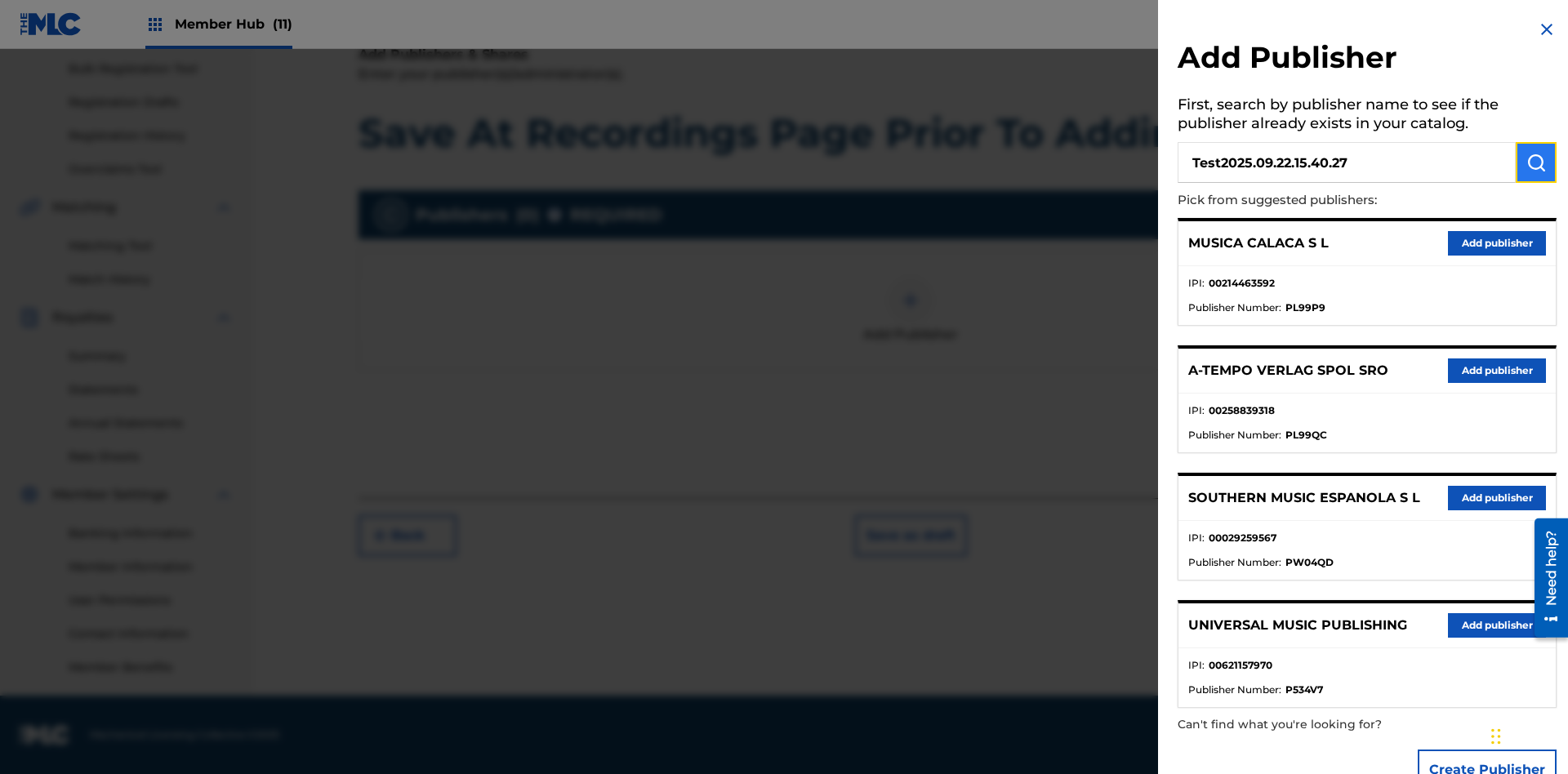
click at [1536, 162] on img "submit" at bounding box center [1536, 162] width 20 height 20
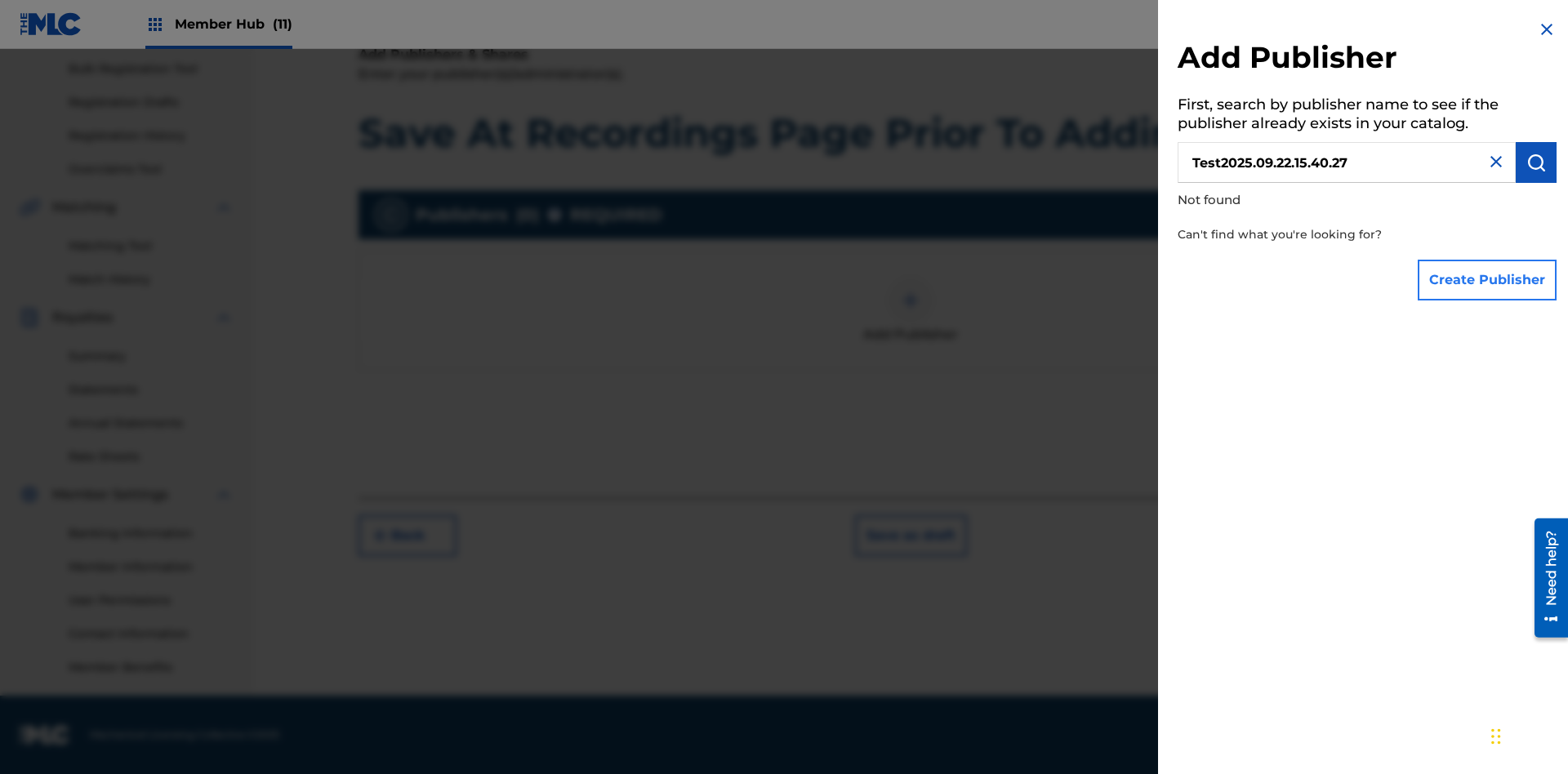
click at [1488, 279] on button "Create Publisher" at bounding box center [1487, 280] width 139 height 41
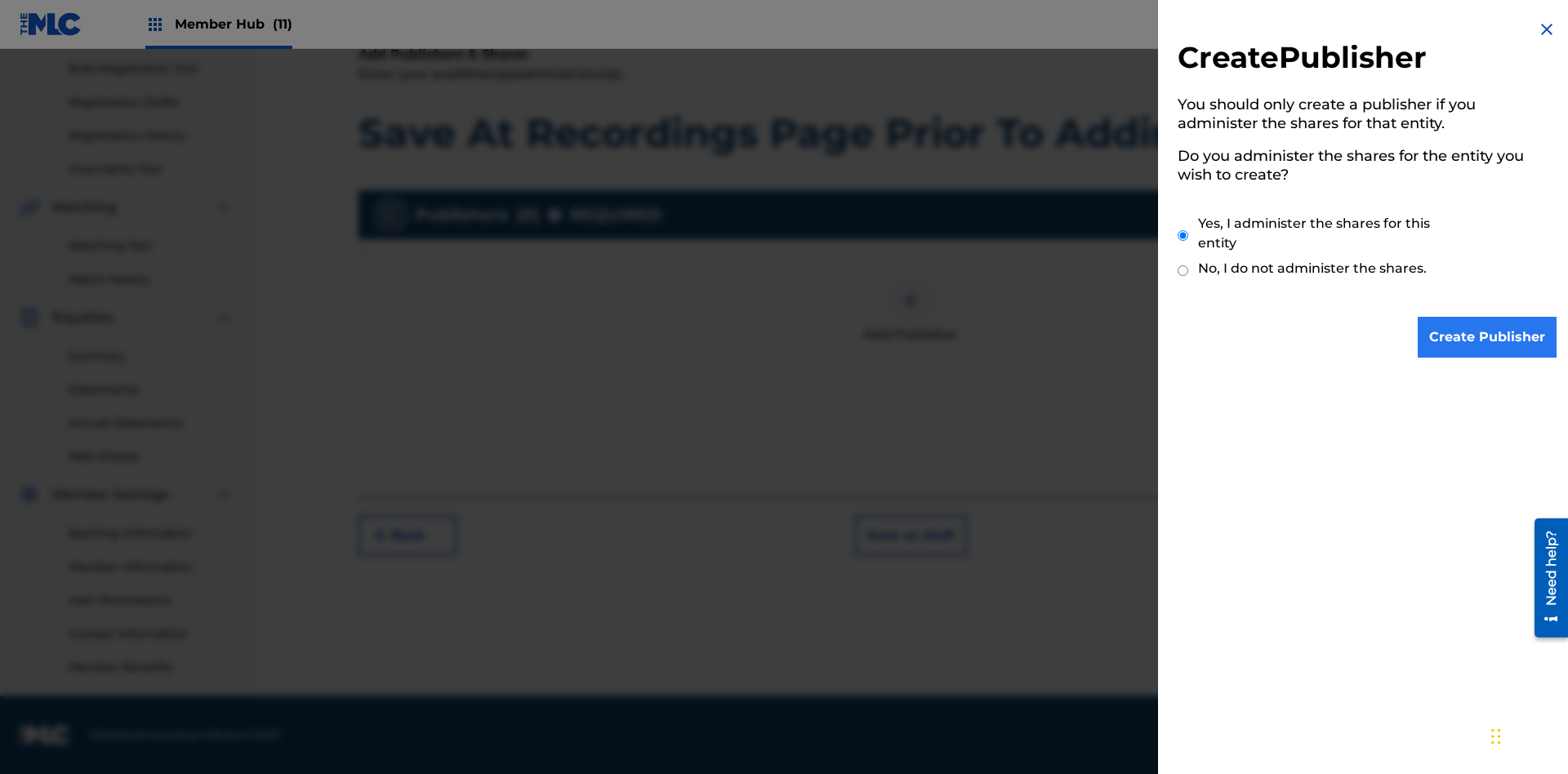
click at [1184, 235] on input "Yes, I administer the shares for this entity" at bounding box center [1183, 236] width 11 height 35
click at [1488, 337] on input "Create Publisher" at bounding box center [1487, 337] width 139 height 41
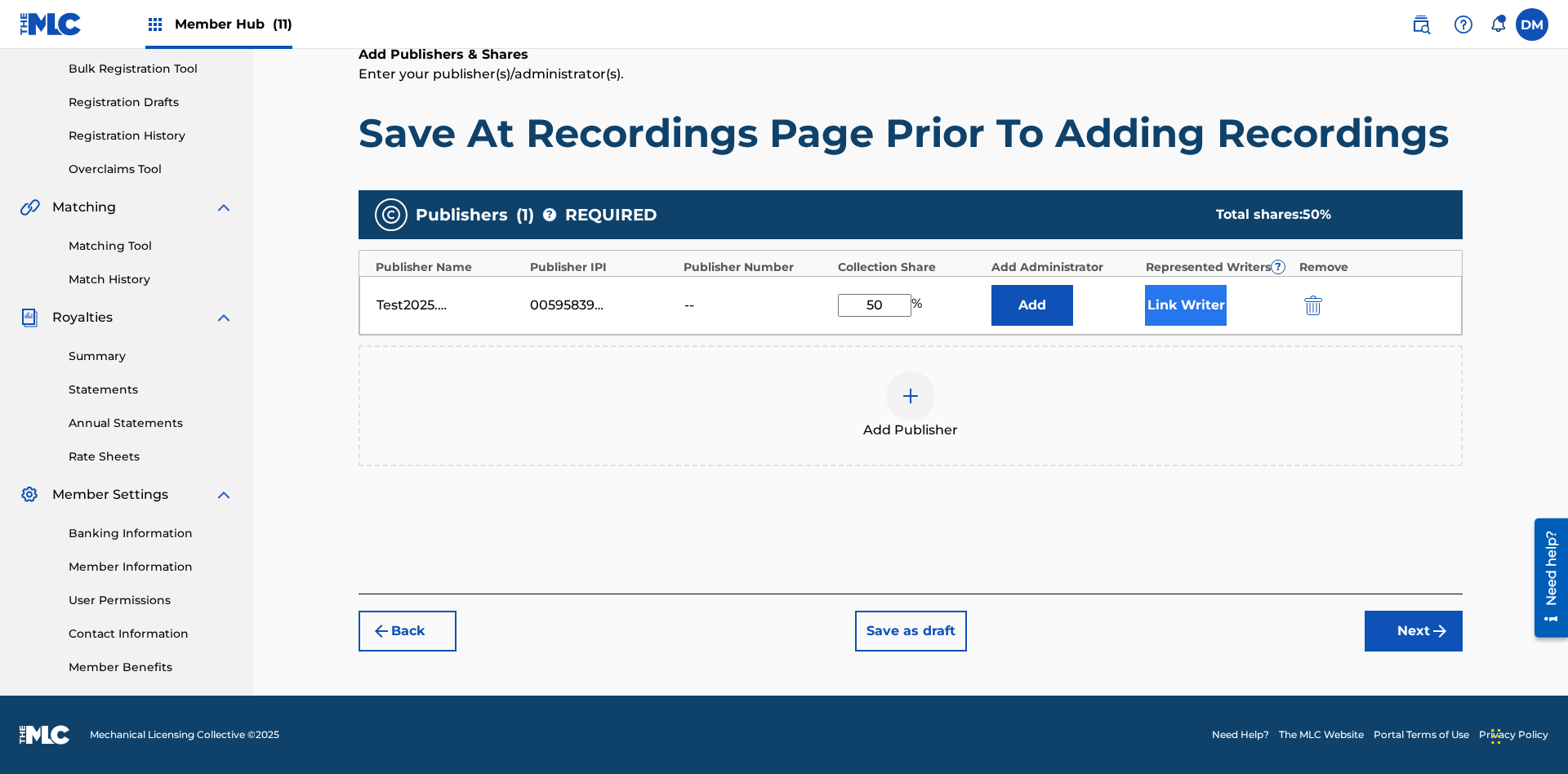
type input "50"
click at [1186, 304] on button "Link Writer" at bounding box center [1186, 305] width 82 height 41
click at [1186, 326] on button "Link Writer" at bounding box center [1186, 305] width 82 height 41
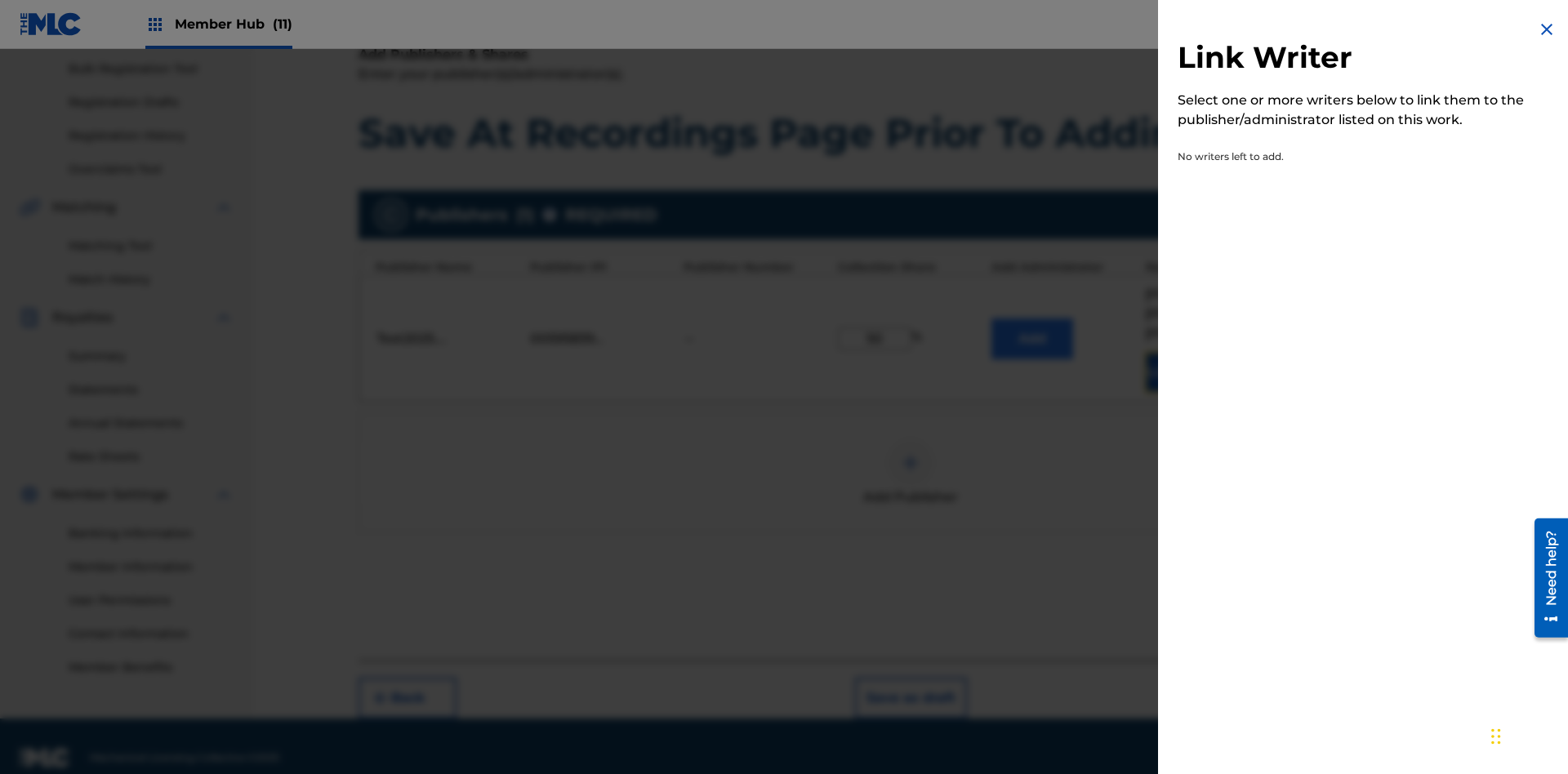
click at [1547, 29] on img at bounding box center [1547, 30] width 20 height 20
click at [1033, 325] on button "Add" at bounding box center [1033, 338] width 82 height 41
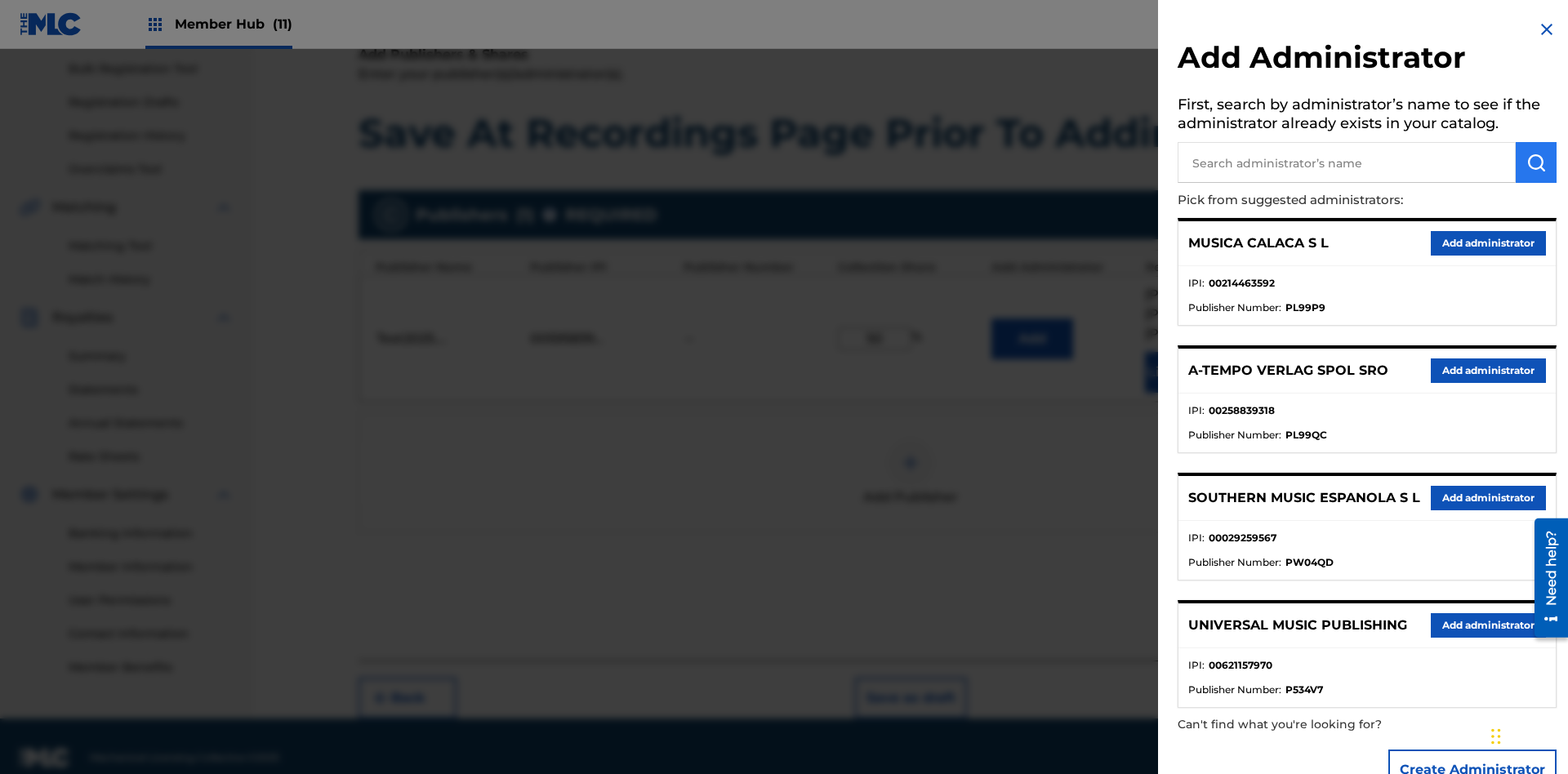
click at [1347, 162] on input "text" at bounding box center [1347, 162] width 338 height 41
type input "Test2025.09.22.15.40.50"
click at [1536, 162] on img "submit" at bounding box center [1536, 162] width 20 height 20
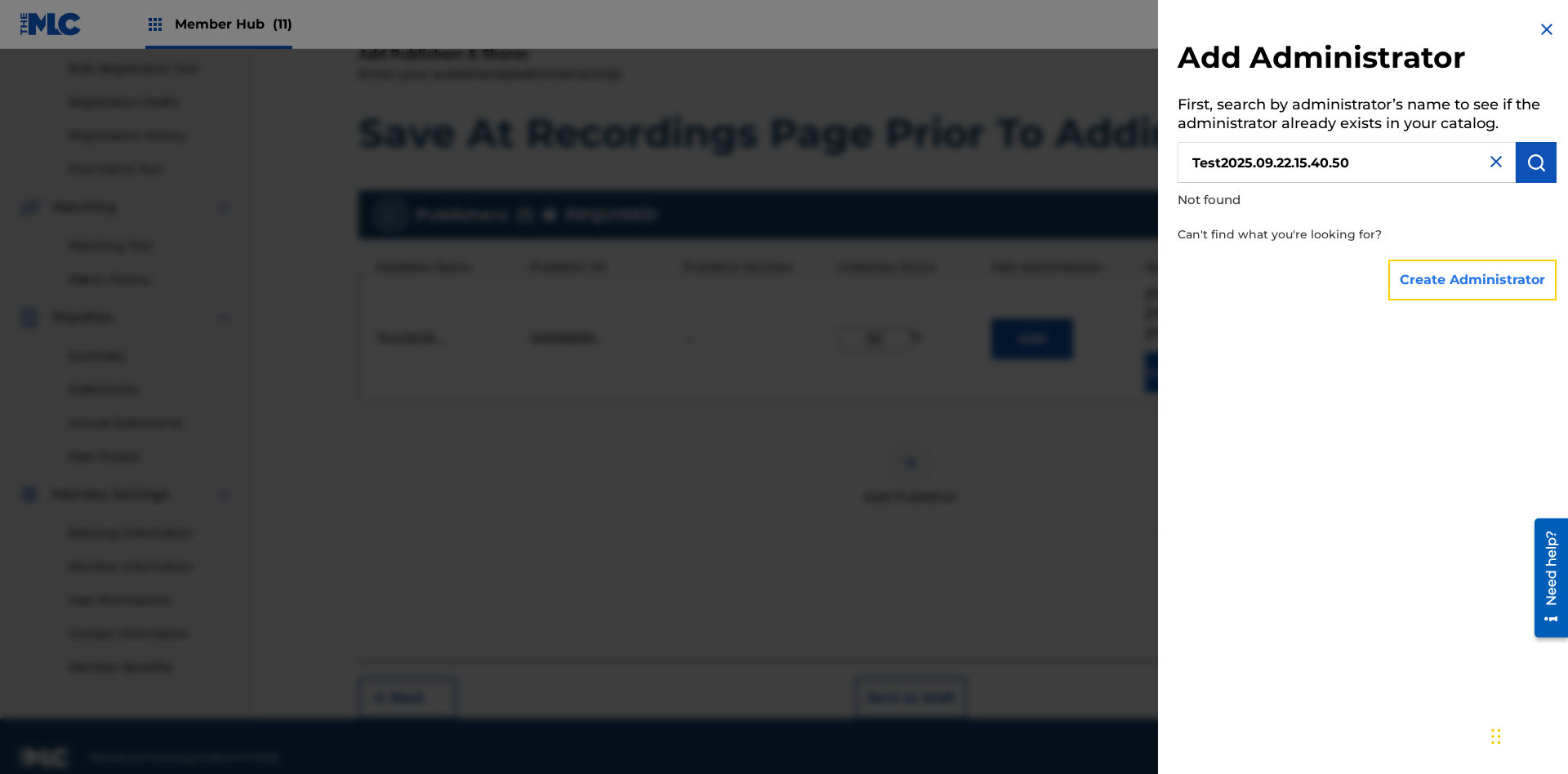
click at [1474, 279] on button "Create Administrator" at bounding box center [1473, 280] width 168 height 41
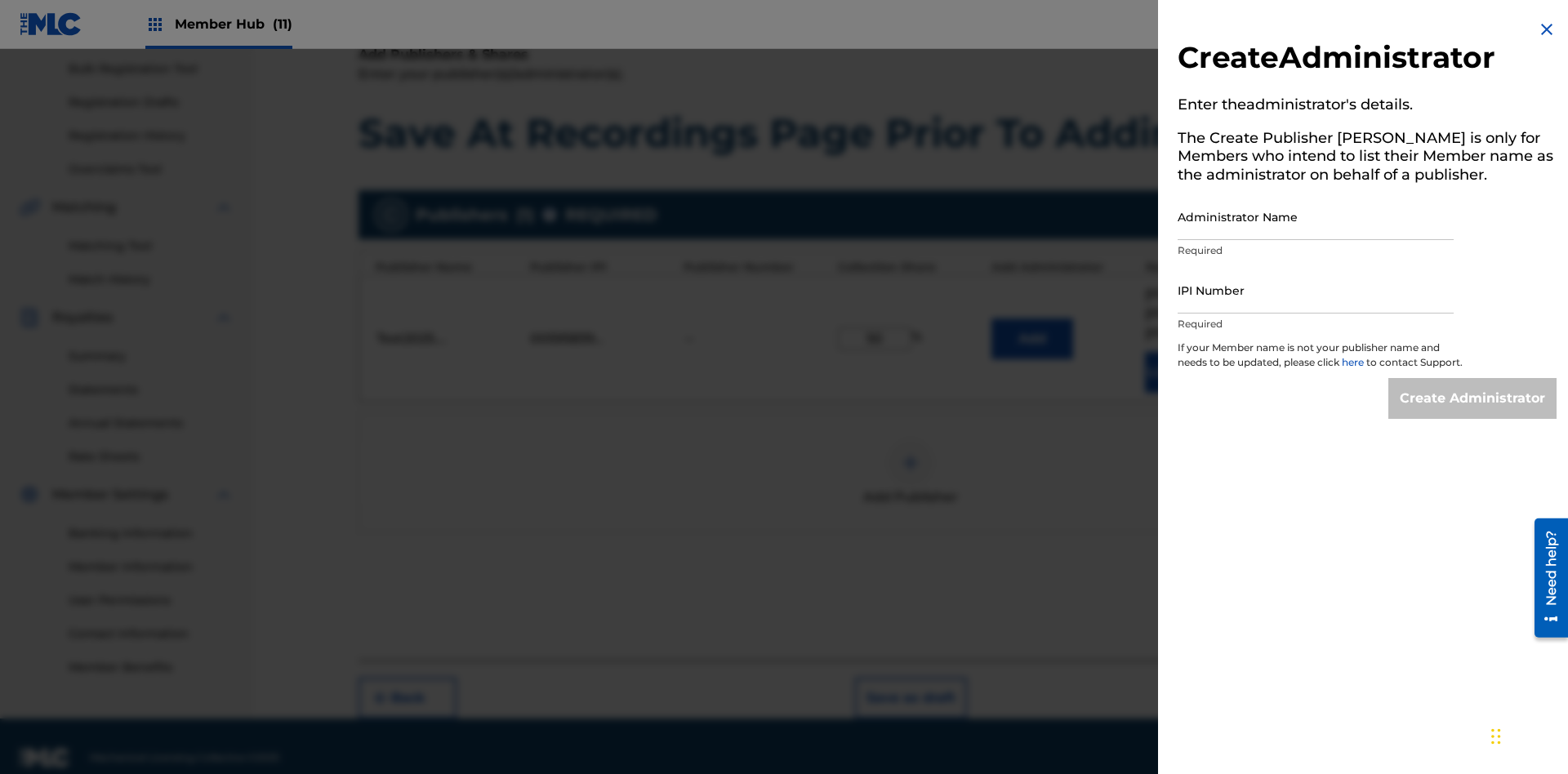
click at [1316, 217] on input "Administrator Name" at bounding box center [1315, 217] width 276 height 47
click at [1316, 290] on input "IPI Number" at bounding box center [1315, 290] width 276 height 47
click at [1474, 413] on input "Create Administrator" at bounding box center [1473, 398] width 168 height 41
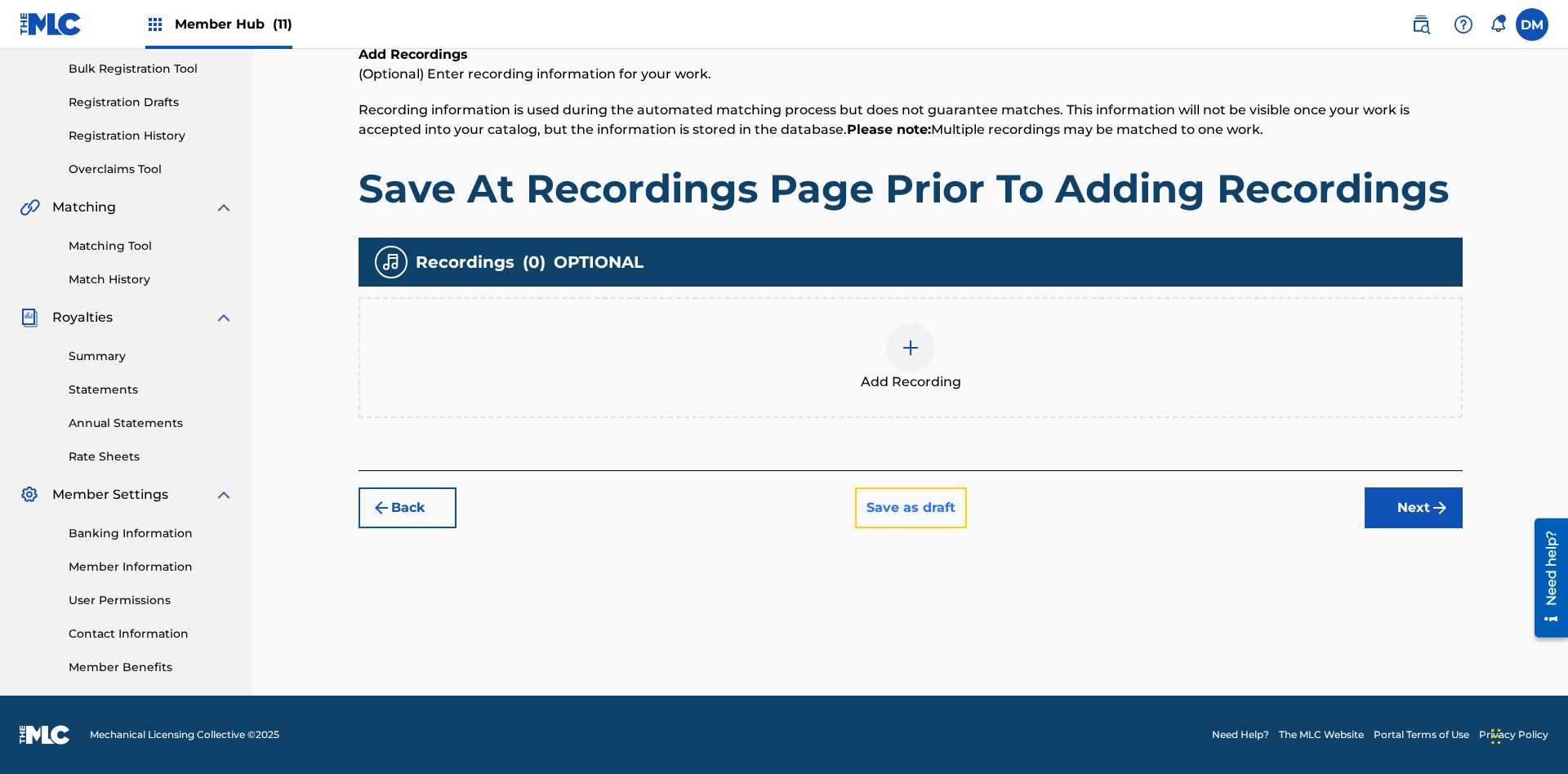
click at [910, 507] on button "Save as draft" at bounding box center [911, 507] width 112 height 41
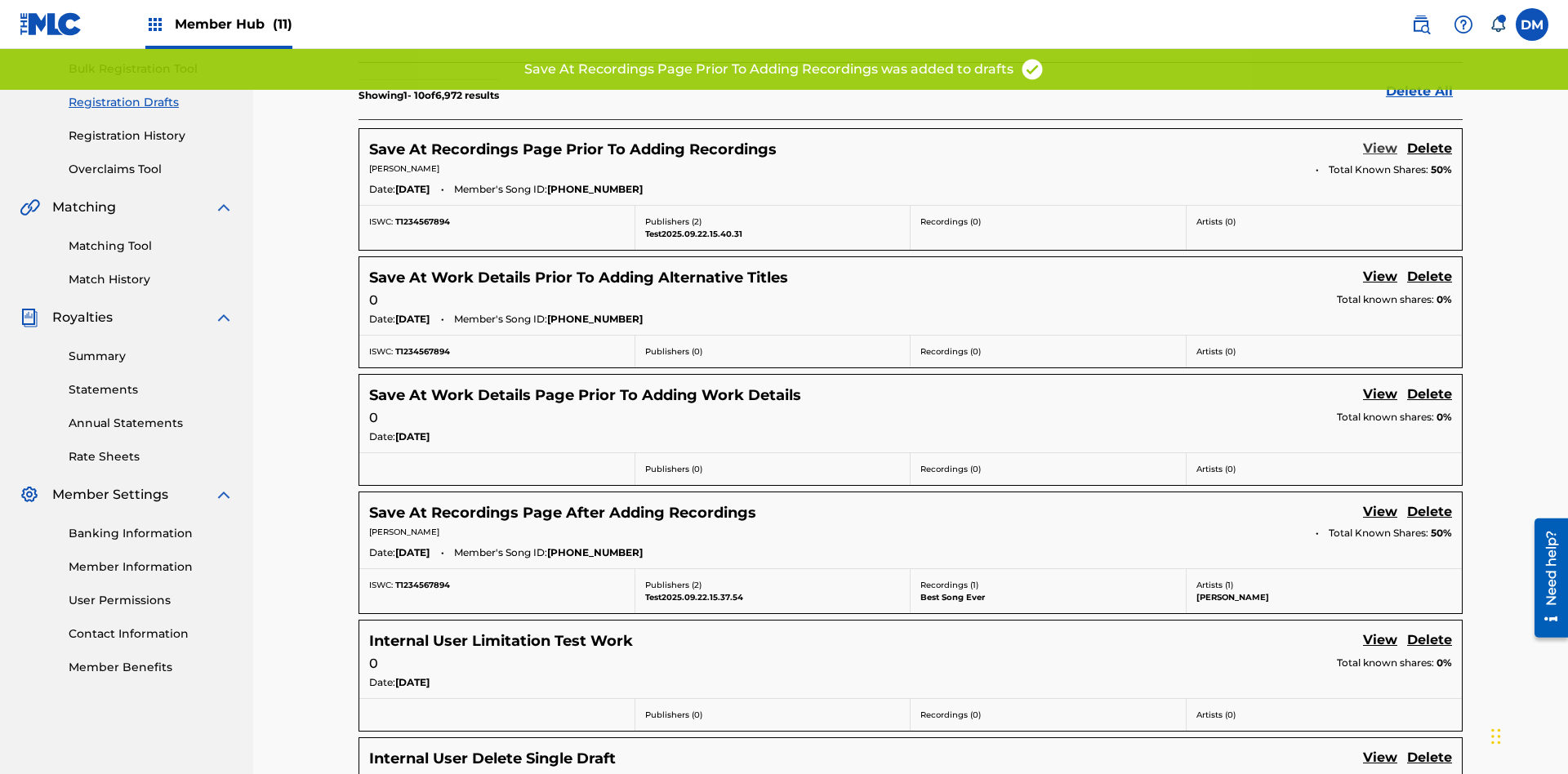
click at [1380, 139] on link "View" at bounding box center [1380, 150] width 34 height 22
